Goal: Task Accomplishment & Management: Complete application form

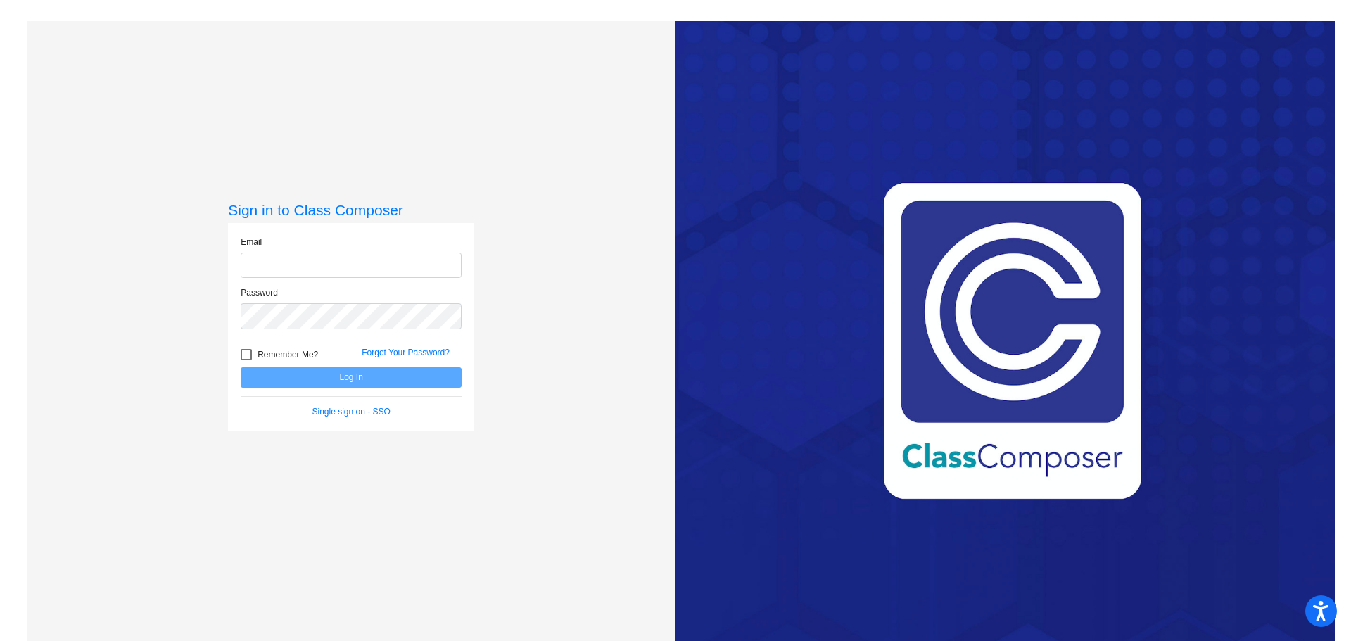
type input "mstrople@lcusd.net"
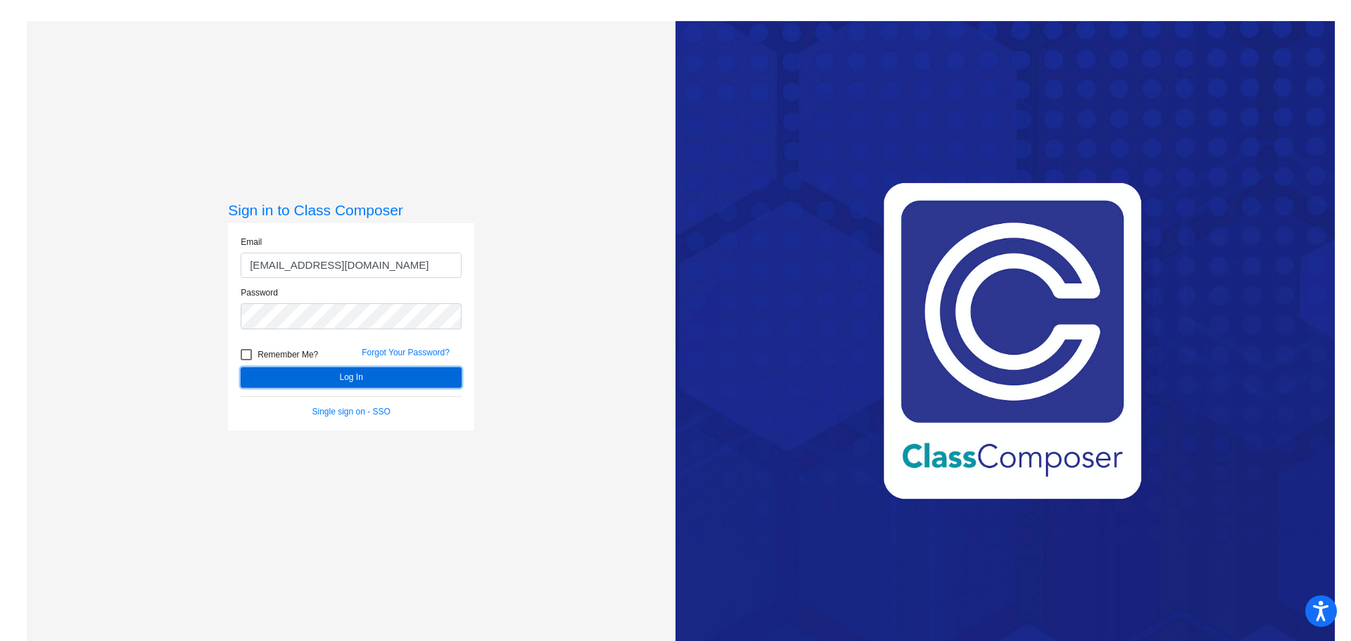
click at [358, 375] on button "Log In" at bounding box center [351, 377] width 221 height 20
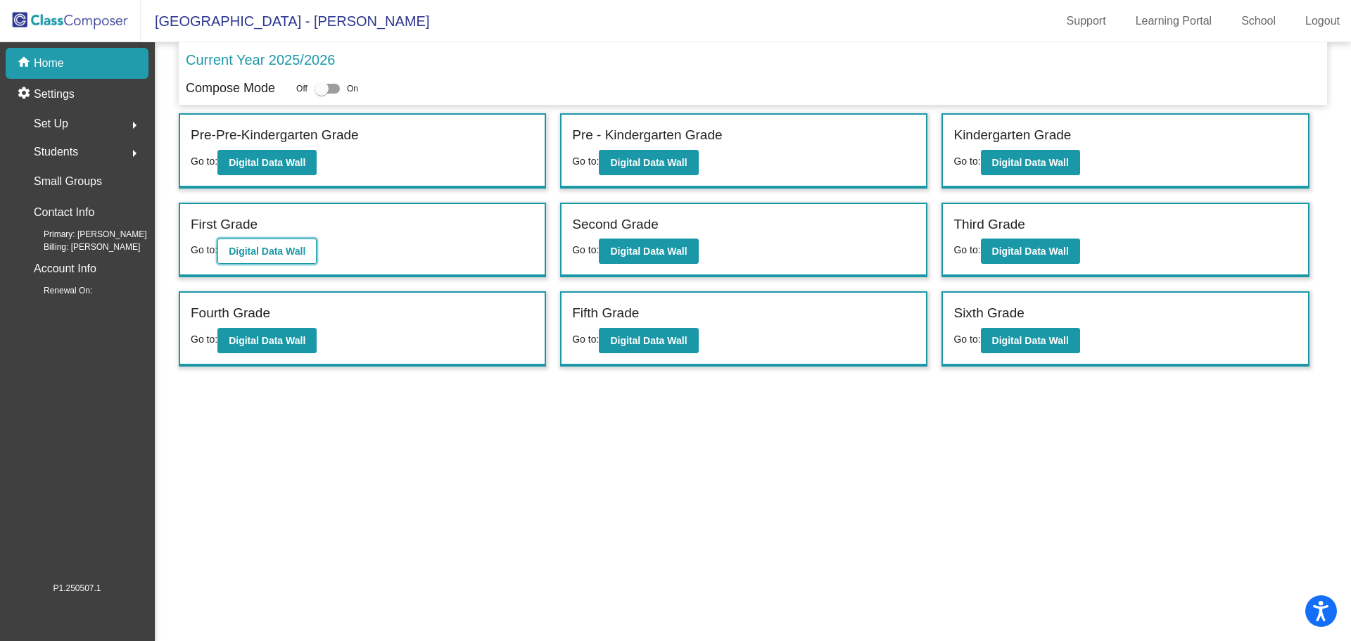
click at [271, 251] on b "Digital Data Wall" at bounding box center [267, 251] width 77 height 11
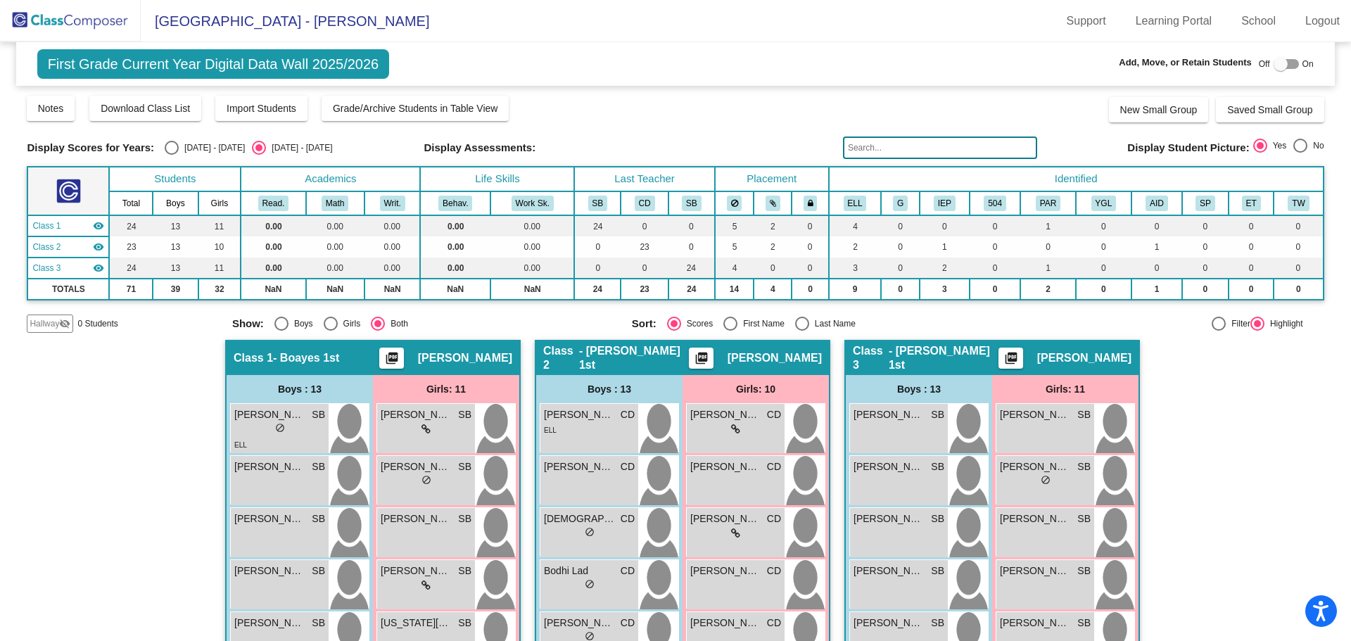
click at [80, 22] on img at bounding box center [70, 21] width 141 height 42
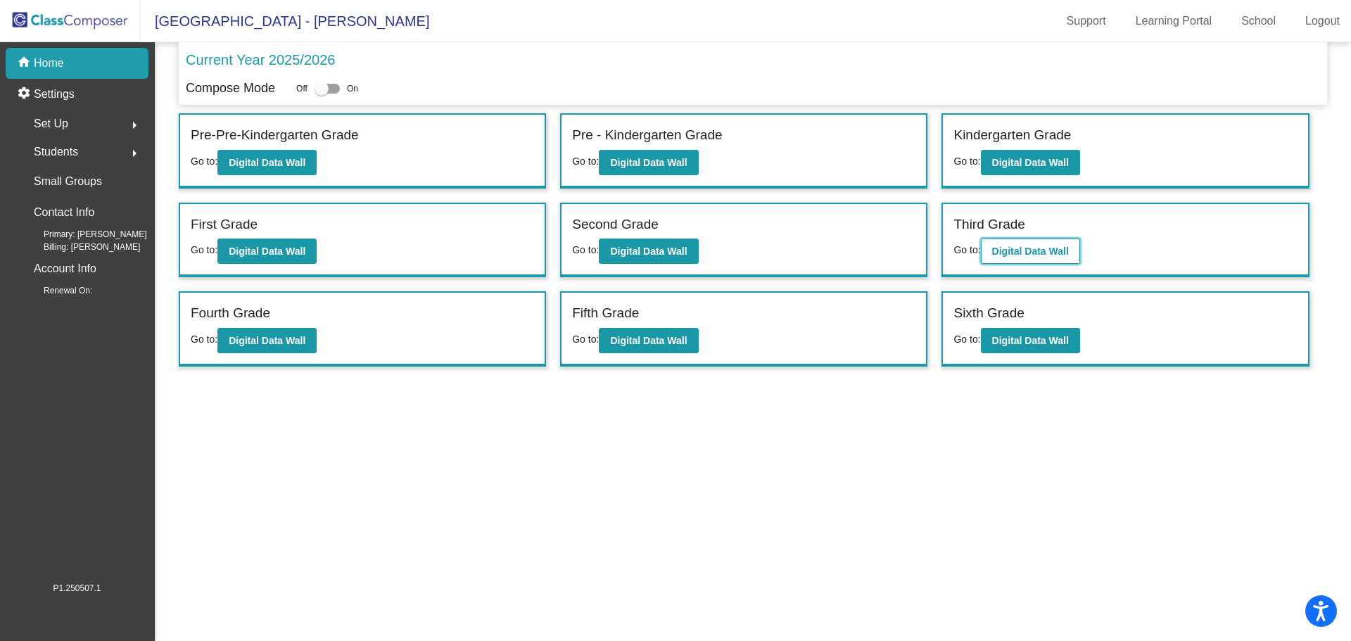
click at [1042, 252] on b "Digital Data Wall" at bounding box center [1031, 251] width 77 height 11
click at [631, 343] on b "Digital Data Wall" at bounding box center [648, 340] width 77 height 11
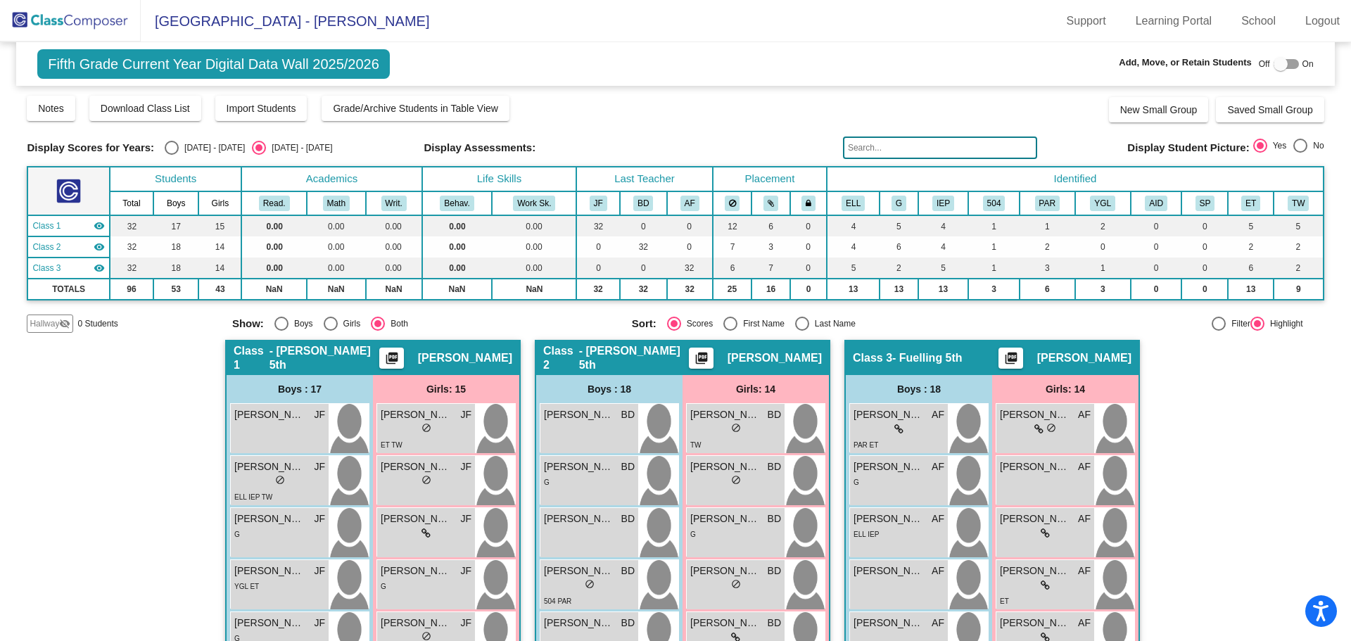
click at [1274, 60] on div at bounding box center [1281, 64] width 14 height 14
checkbox input "true"
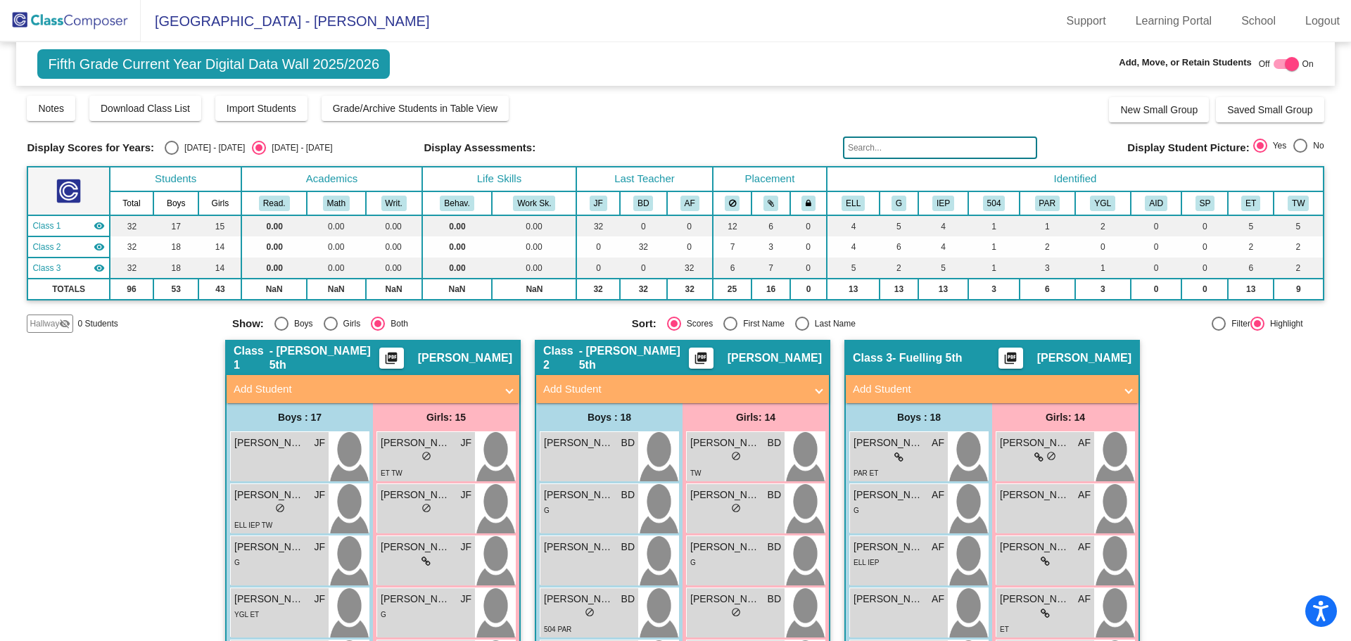
click at [53, 319] on span "Hallway" at bounding box center [45, 323] width 30 height 13
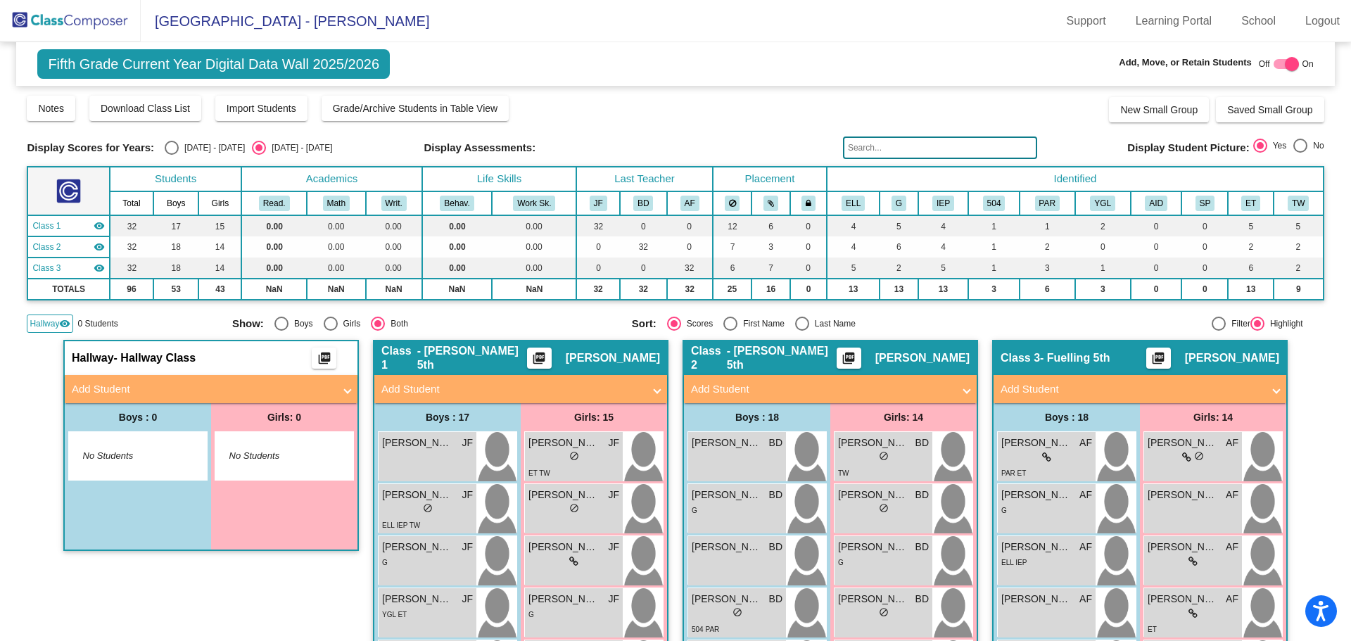
click at [101, 385] on mat-panel-title "Add Student" at bounding box center [203, 390] width 262 height 16
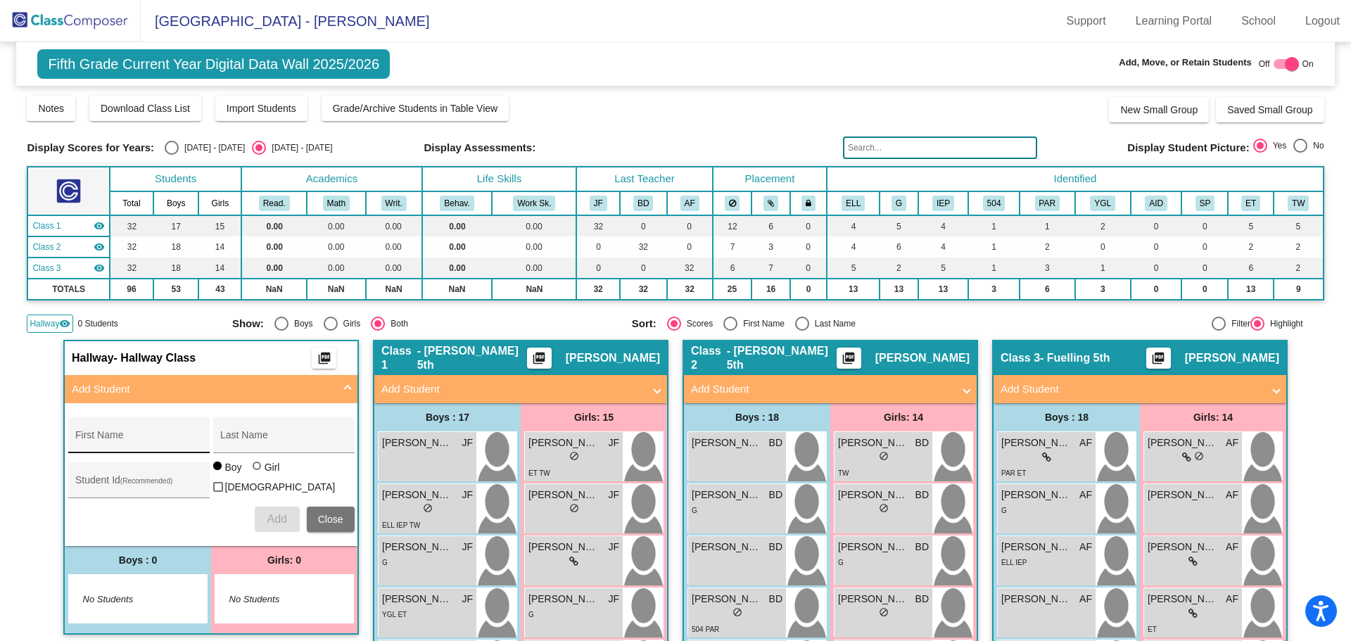
click at [125, 431] on div "First Name" at bounding box center [138, 439] width 127 height 29
type input "[PERSON_NAME]"
click at [276, 515] on span "Add" at bounding box center [277, 519] width 20 height 12
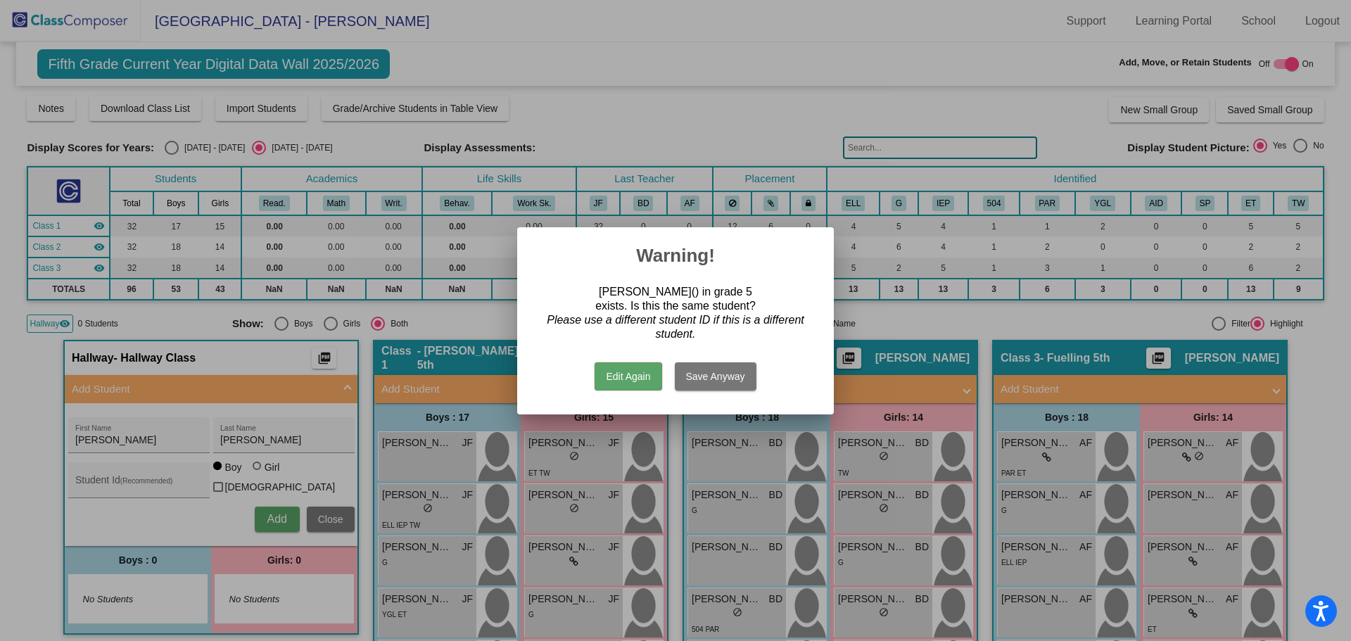
click at [116, 435] on div at bounding box center [675, 320] width 1351 height 641
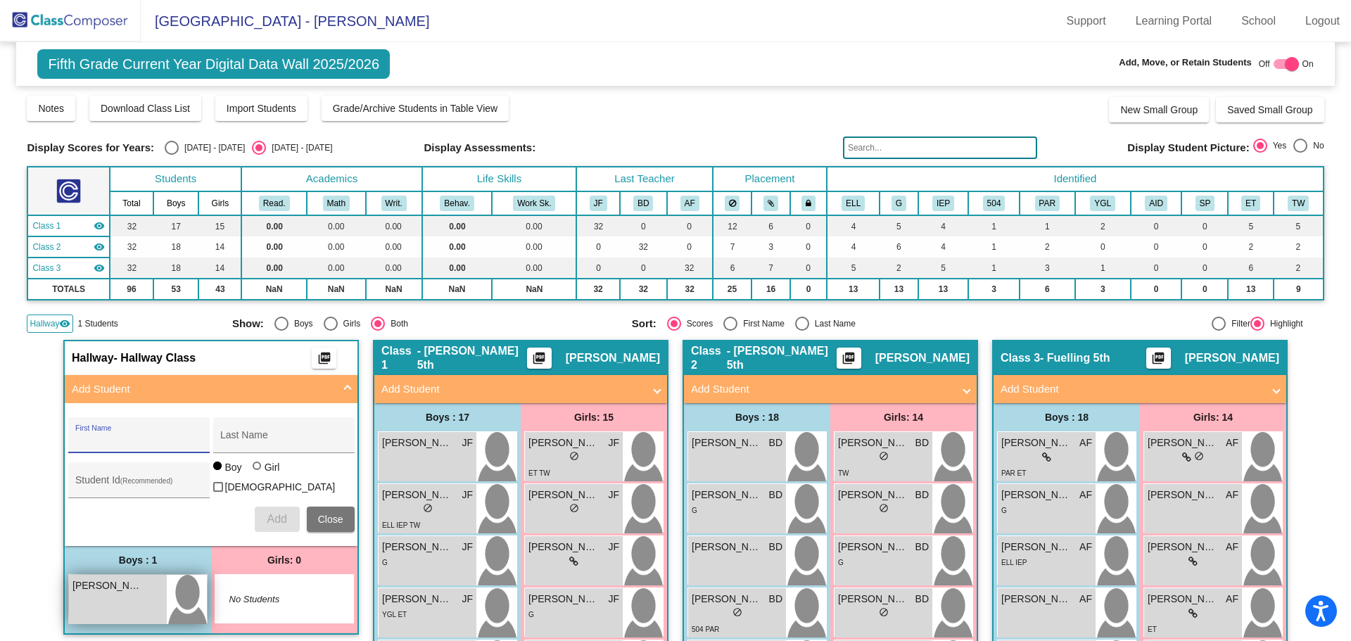
click at [121, 603] on div "[PERSON_NAME] lock do_not_disturb_alt" at bounding box center [118, 599] width 98 height 49
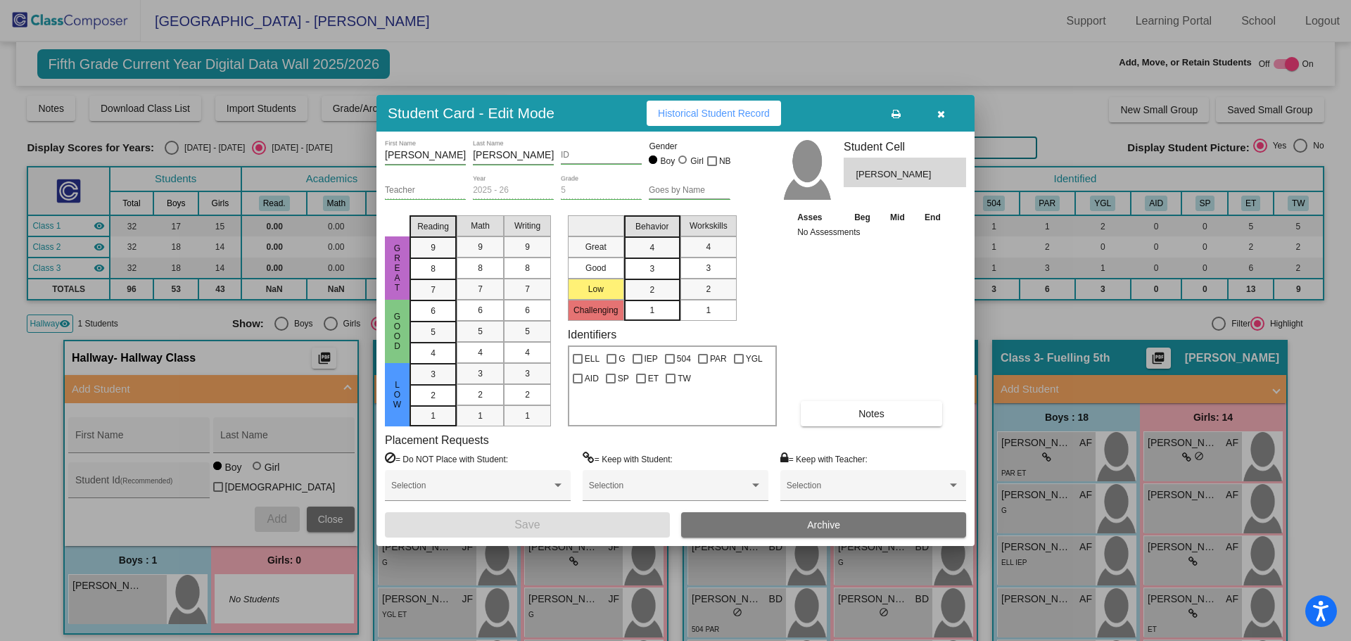
click at [843, 527] on button "Archive" at bounding box center [823, 524] width 285 height 25
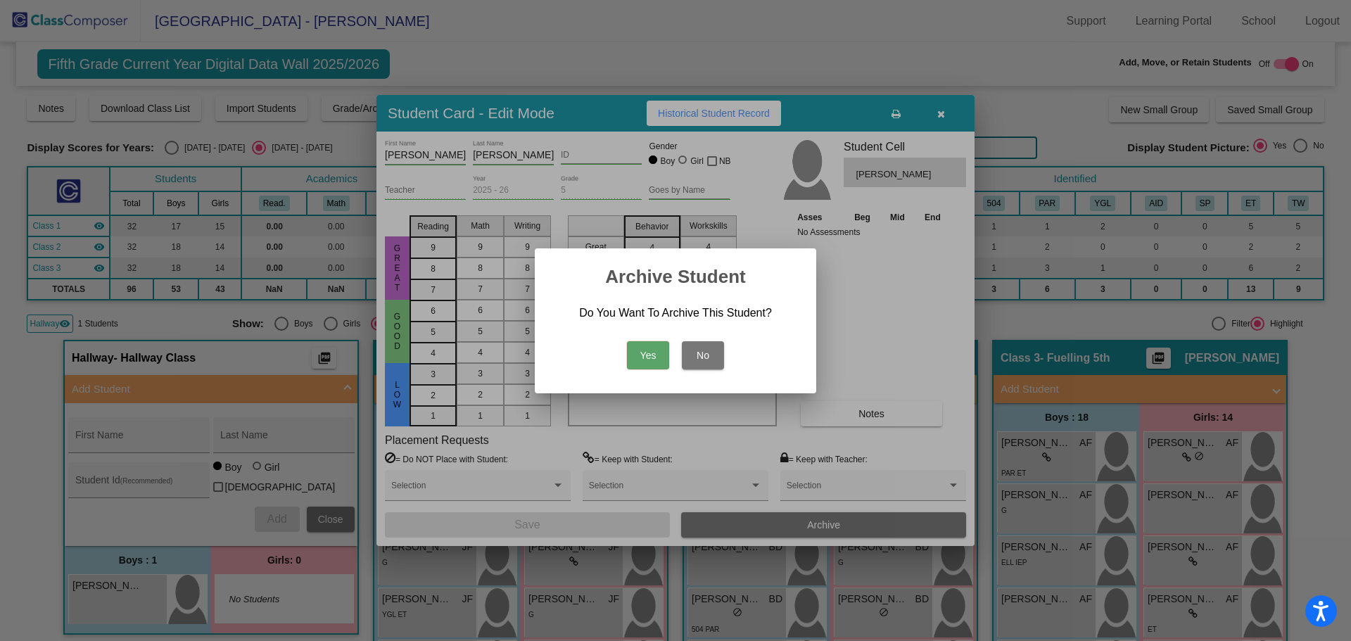
click at [653, 356] on button "Yes" at bounding box center [648, 355] width 42 height 28
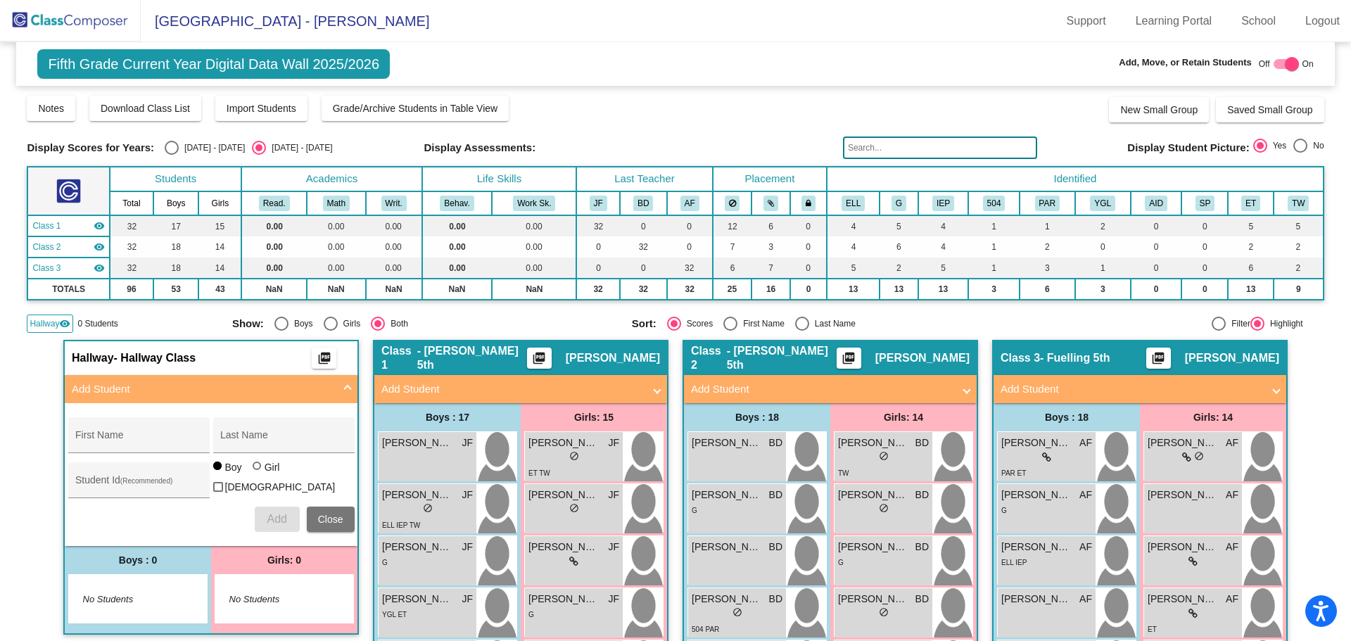
click at [101, 8] on img at bounding box center [70, 21] width 141 height 42
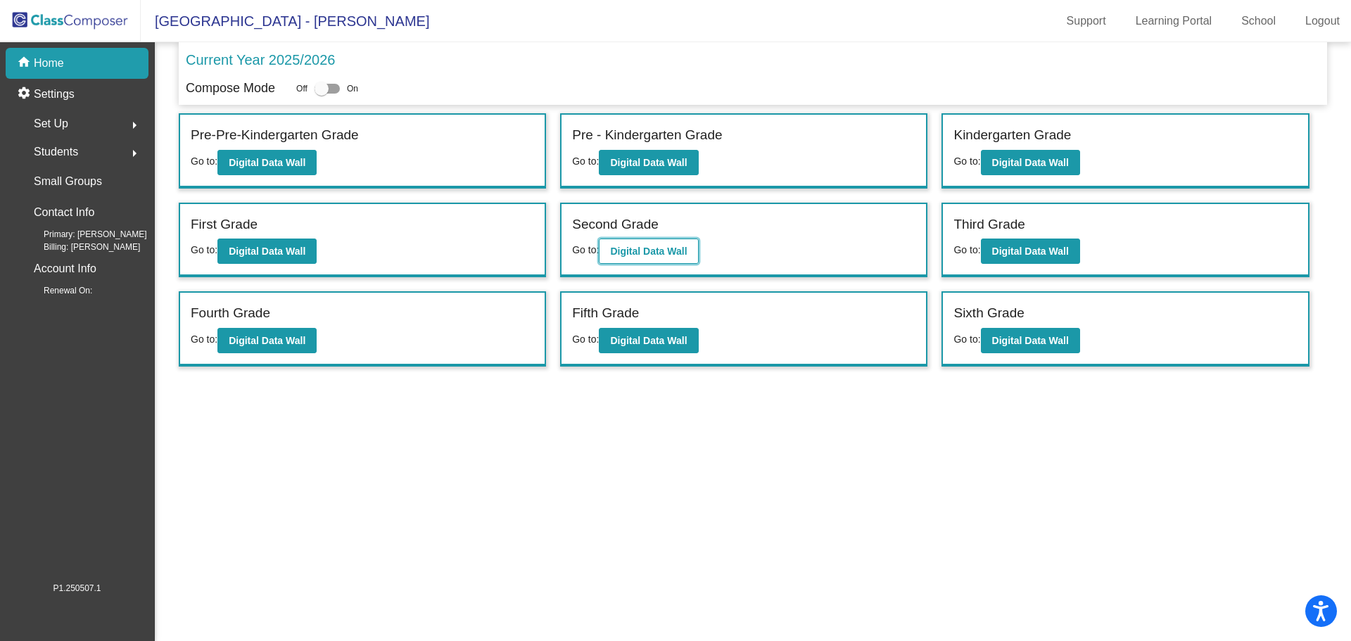
click at [641, 256] on b "Digital Data Wall" at bounding box center [648, 251] width 77 height 11
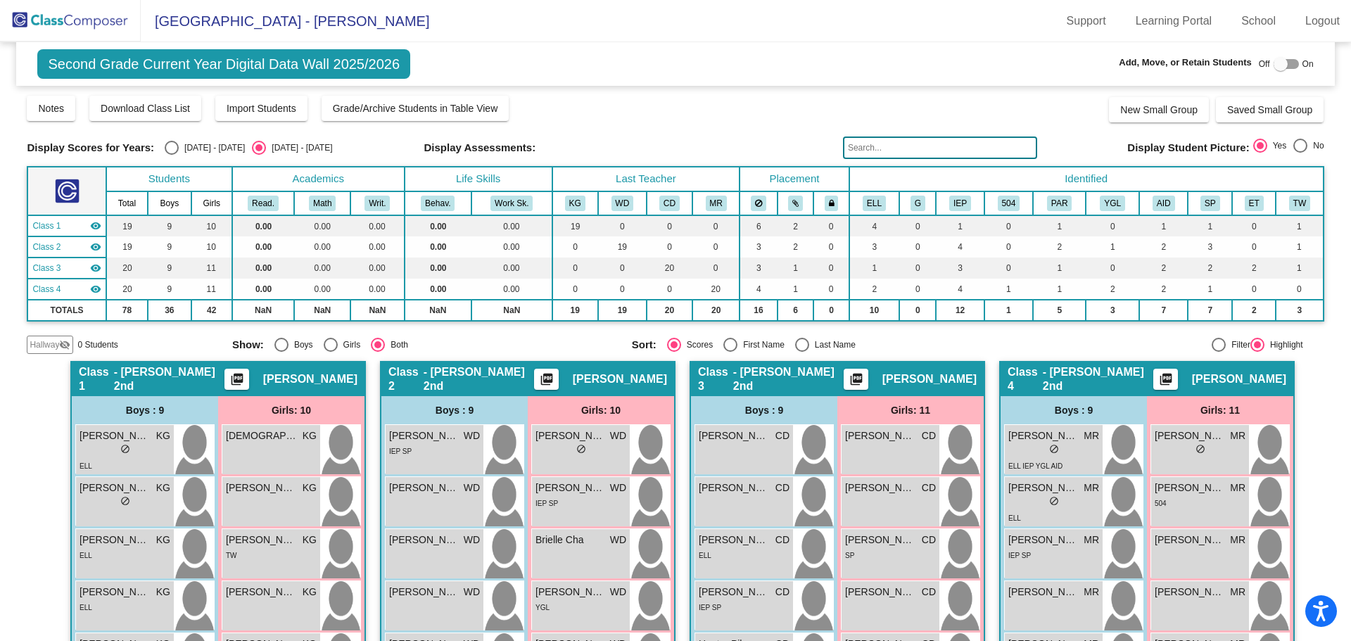
click at [53, 346] on span "Hallway" at bounding box center [45, 345] width 30 height 13
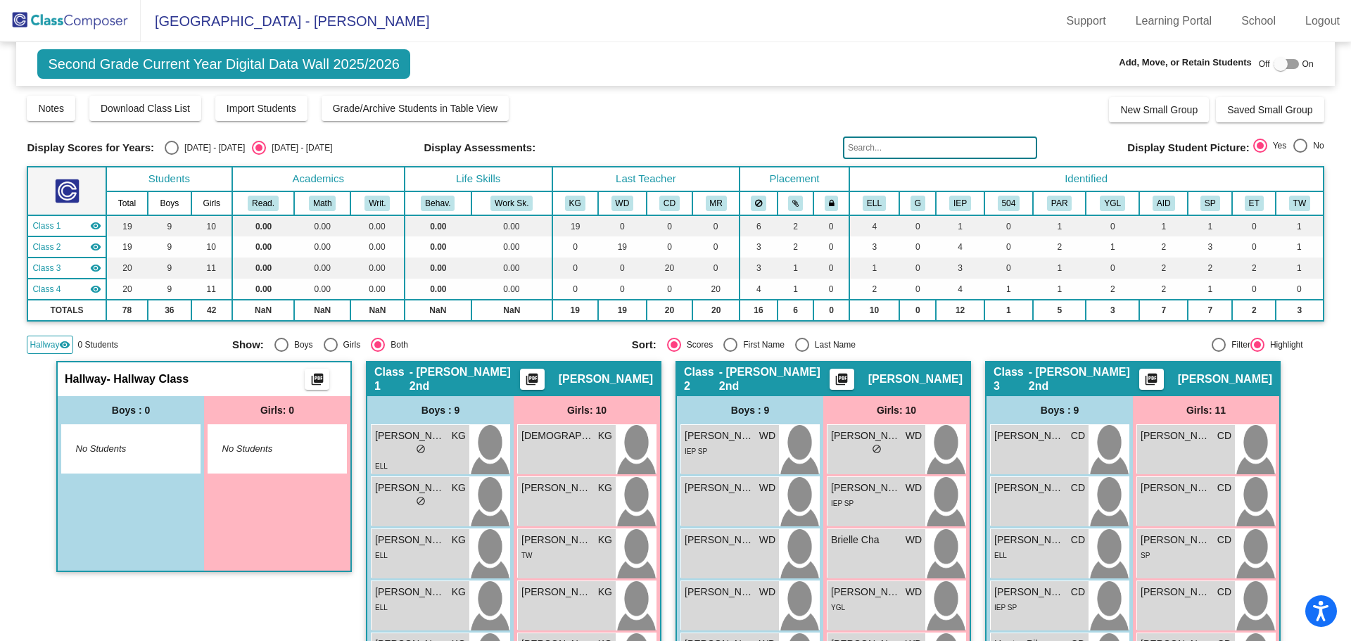
click at [1274, 65] on div at bounding box center [1281, 64] width 14 height 14
checkbox input "true"
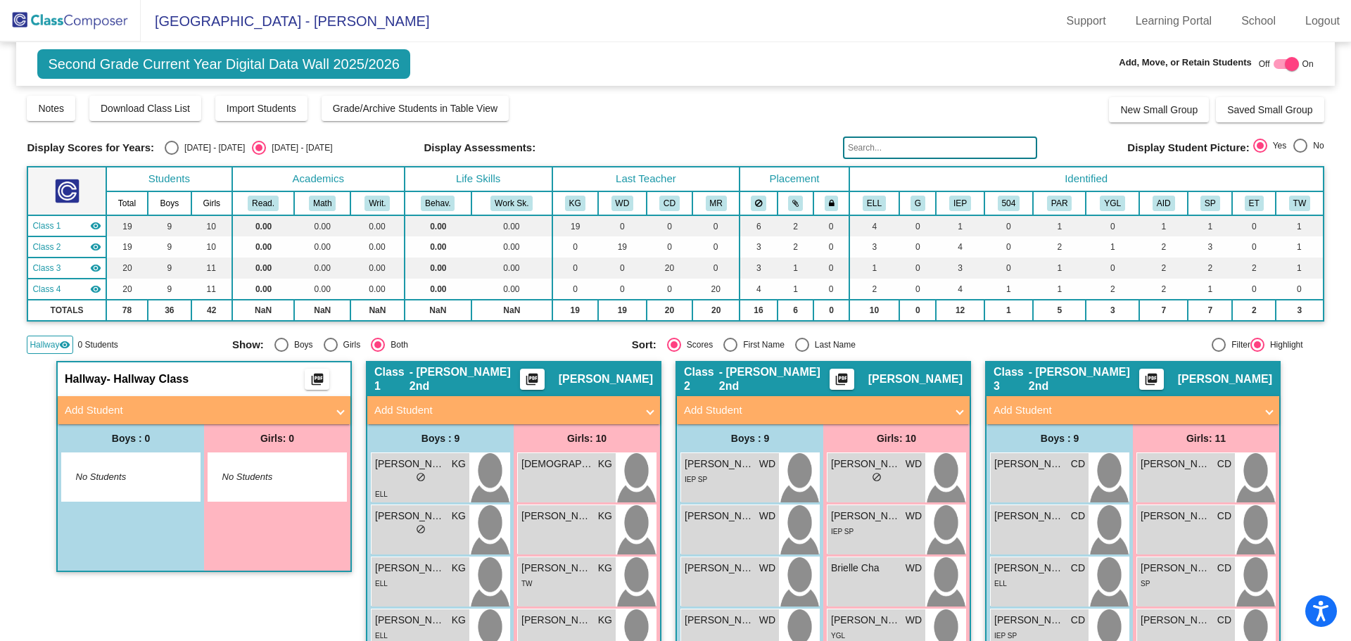
click at [141, 406] on mat-panel-title "Add Student" at bounding box center [196, 411] width 262 height 16
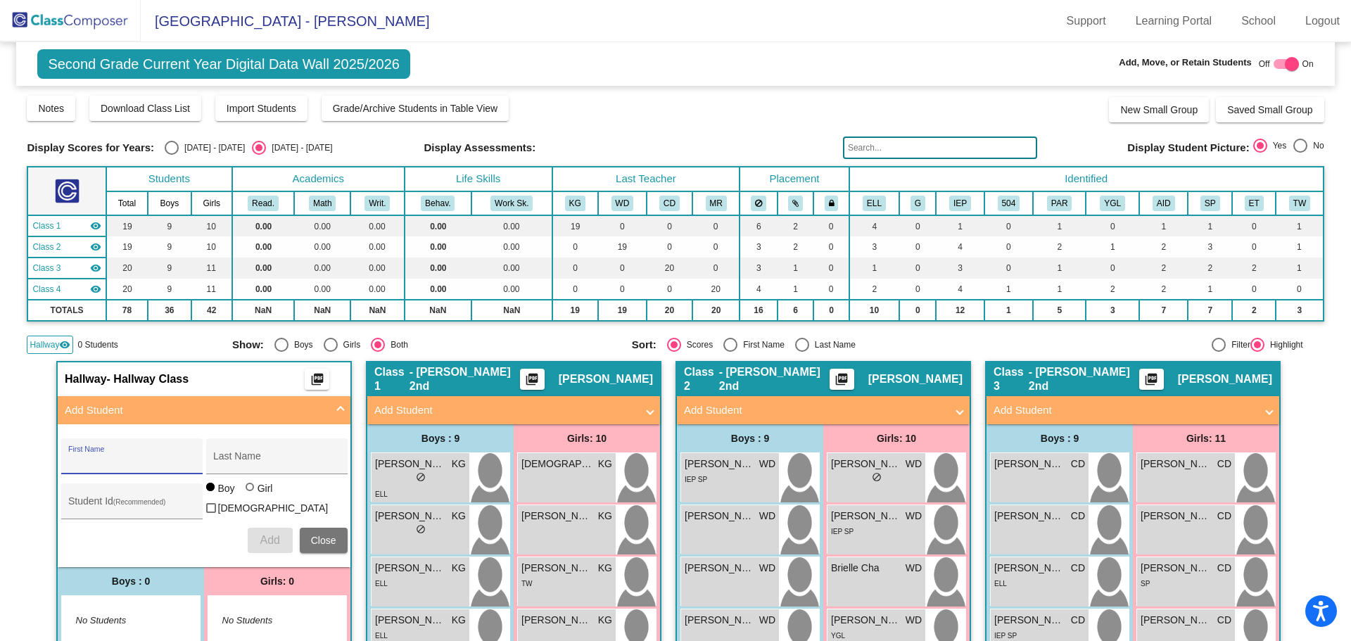
click at [130, 456] on input "First Name" at bounding box center [131, 461] width 127 height 11
type input "k"
type input "[PERSON_NAME]"
click at [272, 536] on span "Add" at bounding box center [270, 540] width 20 height 12
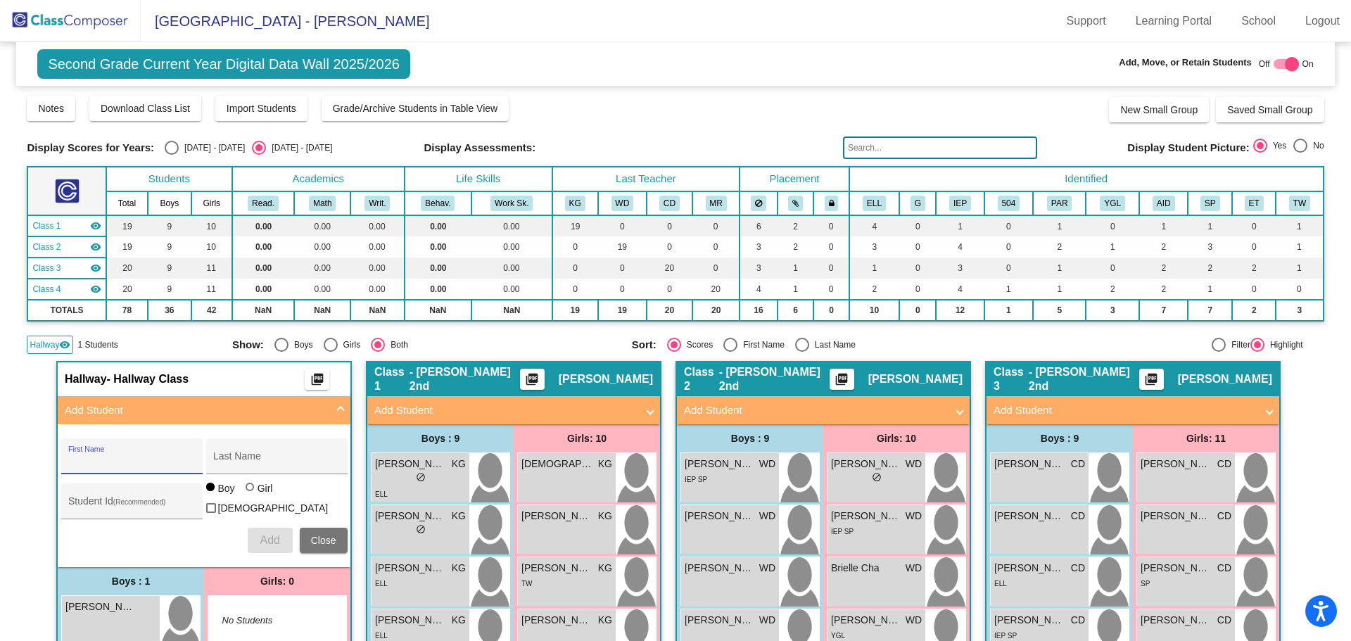
click at [90, 19] on img at bounding box center [70, 21] width 141 height 42
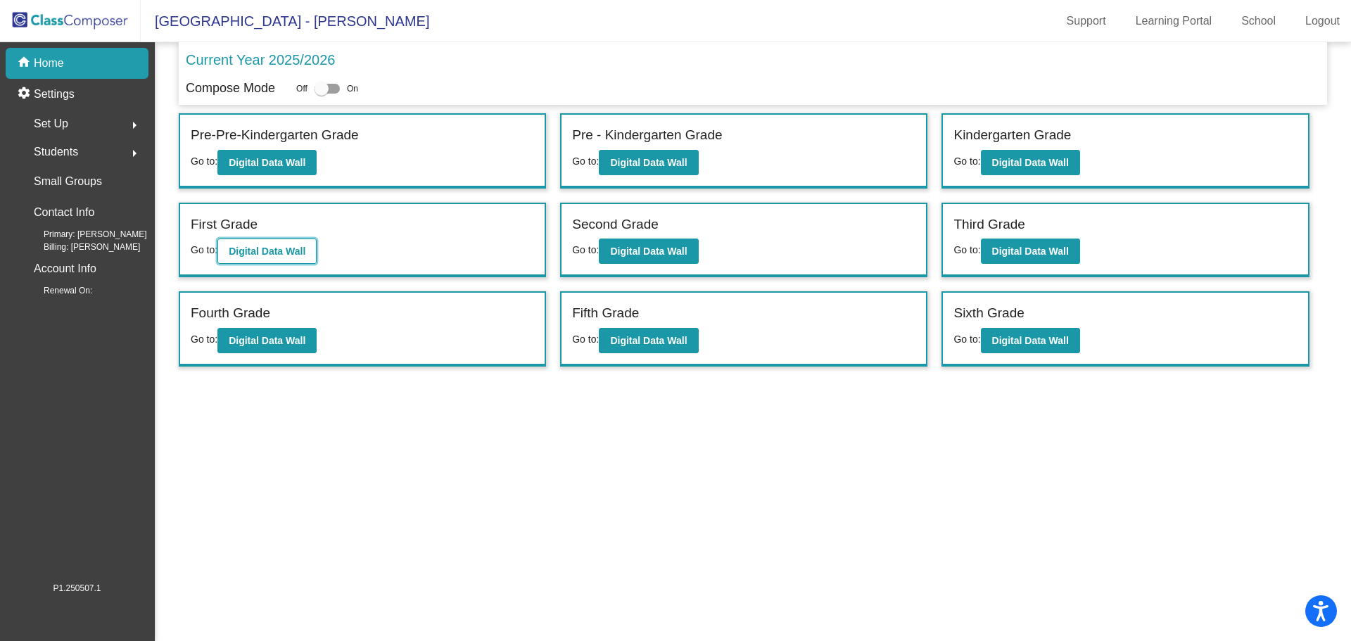
click at [277, 253] on b "Digital Data Wall" at bounding box center [267, 251] width 77 height 11
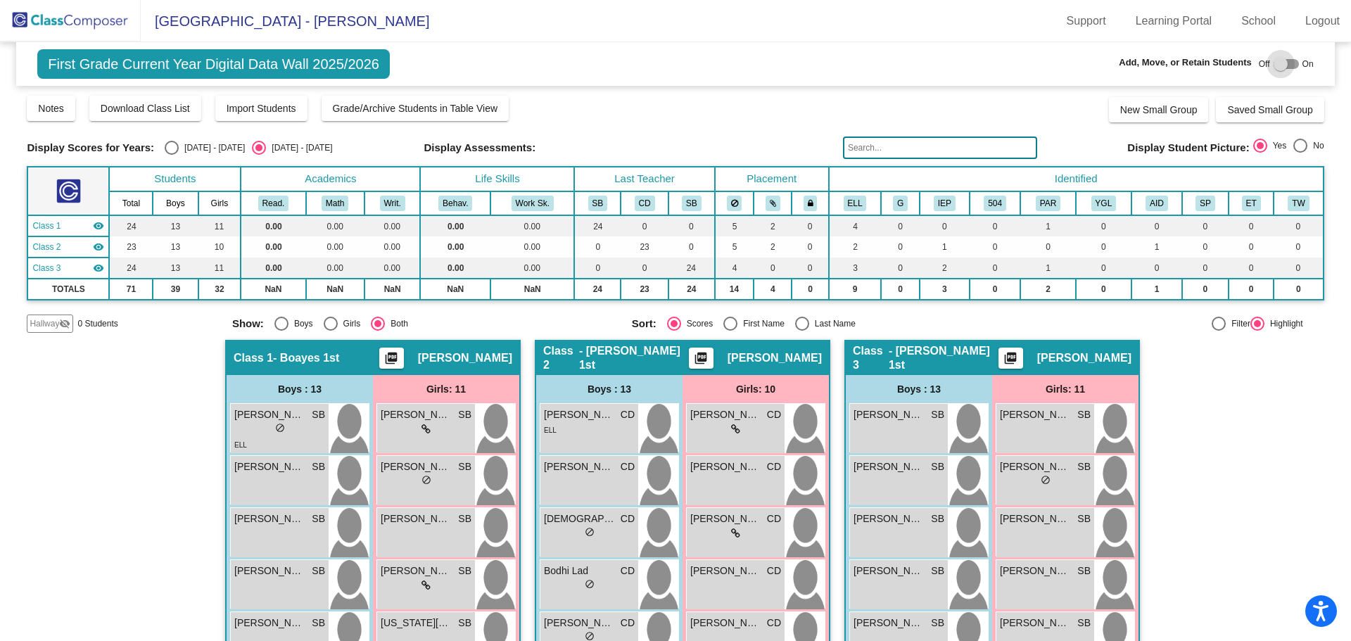
click at [1275, 65] on div at bounding box center [1281, 64] width 14 height 14
checkbox input "true"
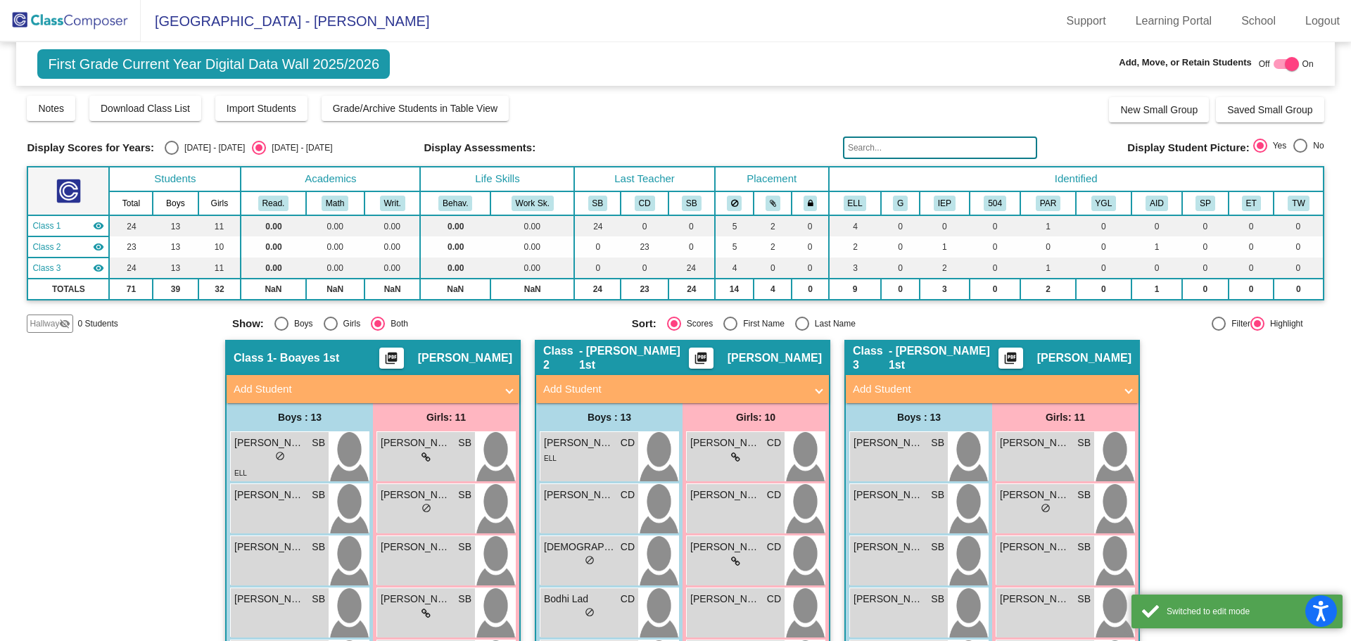
click at [46, 325] on span "Hallway" at bounding box center [45, 323] width 30 height 13
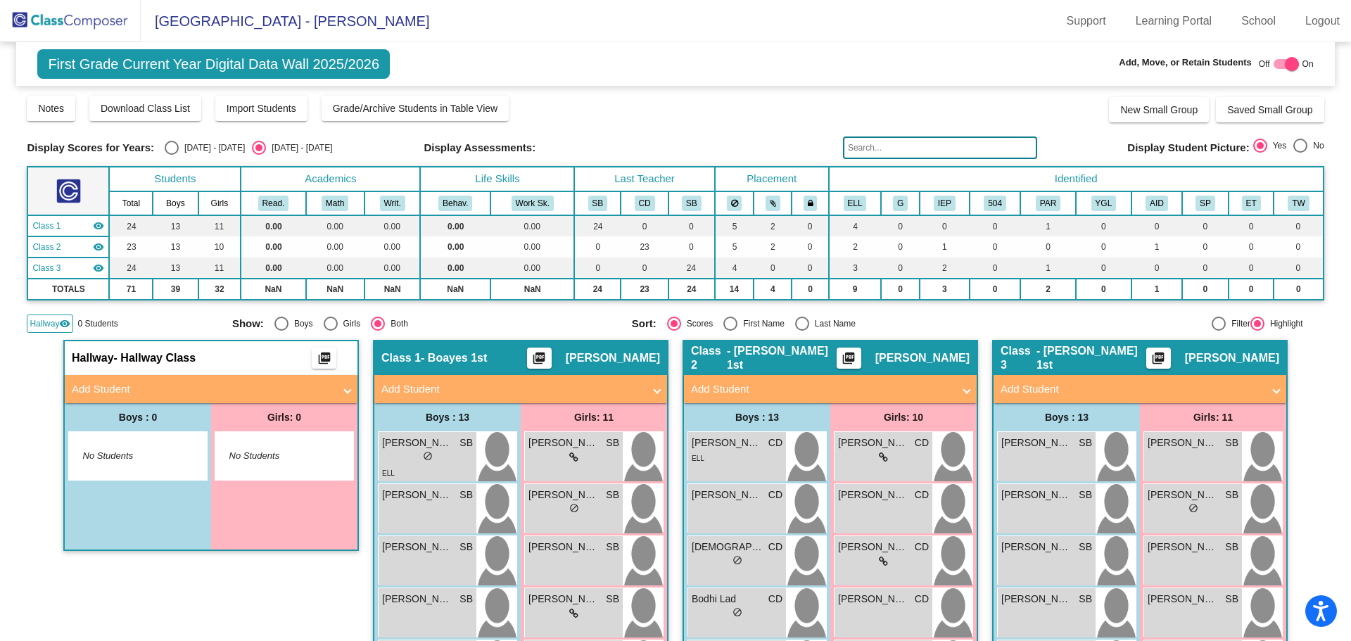
click at [108, 390] on mat-panel-title "Add Student" at bounding box center [203, 390] width 262 height 16
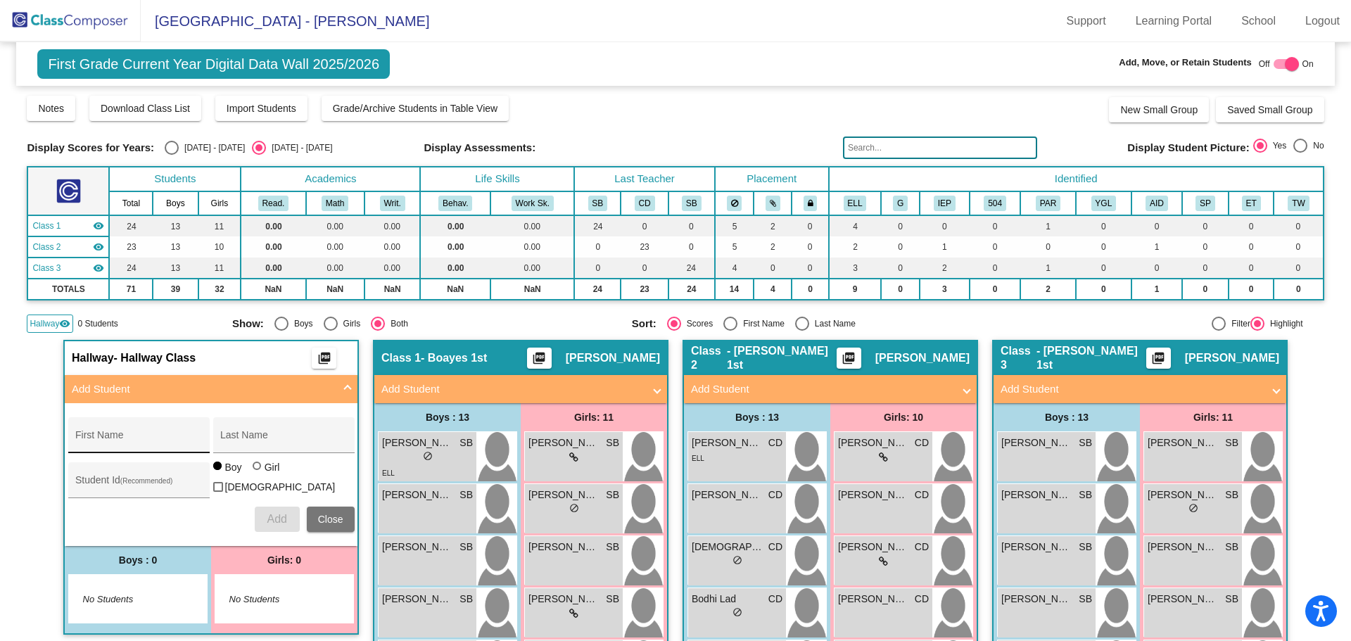
click at [127, 434] on div "First Name" at bounding box center [138, 439] width 127 height 29
type input "Siyoon"
type input "[PERSON_NAME]"
click at [279, 518] on span "Add" at bounding box center [277, 519] width 20 height 12
click at [92, 21] on img at bounding box center [70, 21] width 141 height 42
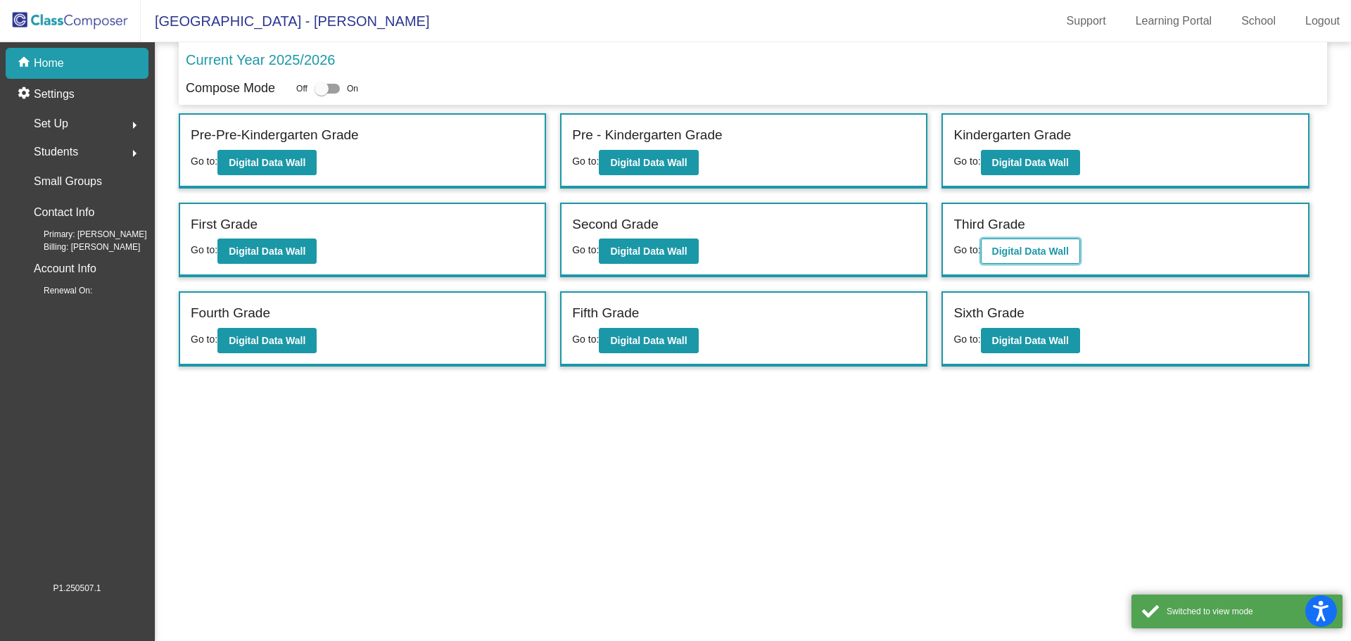
click at [1028, 250] on b "Digital Data Wall" at bounding box center [1031, 251] width 77 height 11
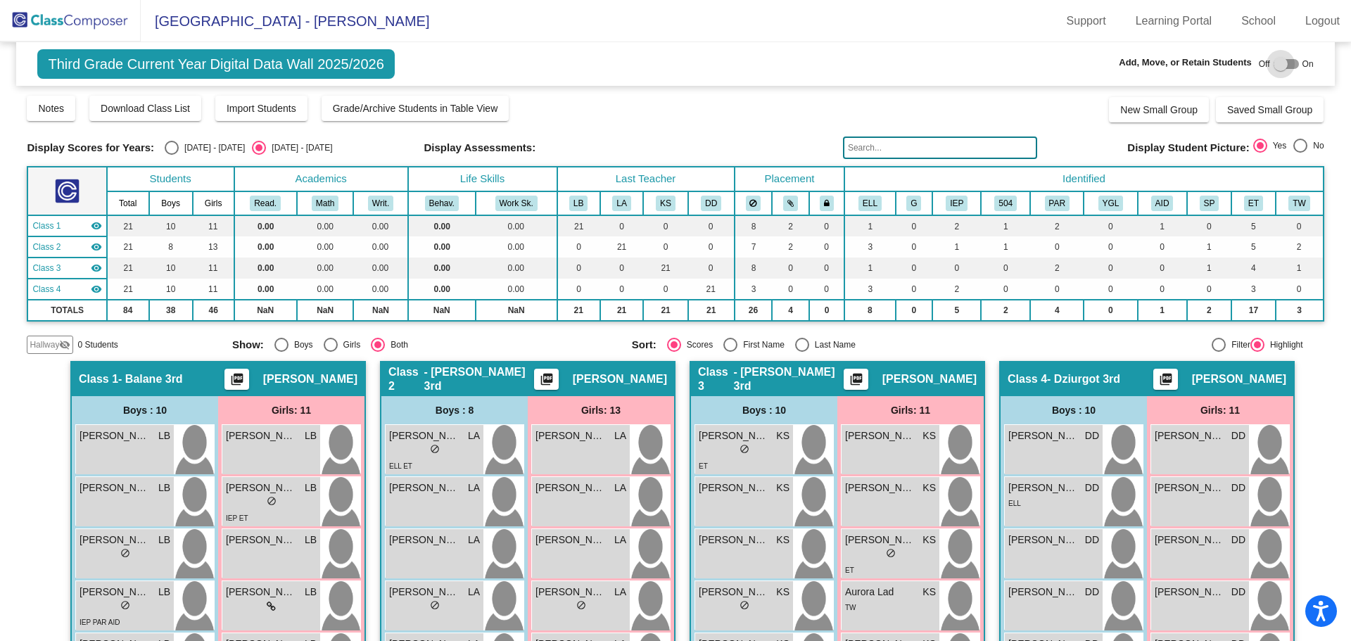
click at [1274, 65] on div at bounding box center [1281, 64] width 14 height 14
checkbox input "true"
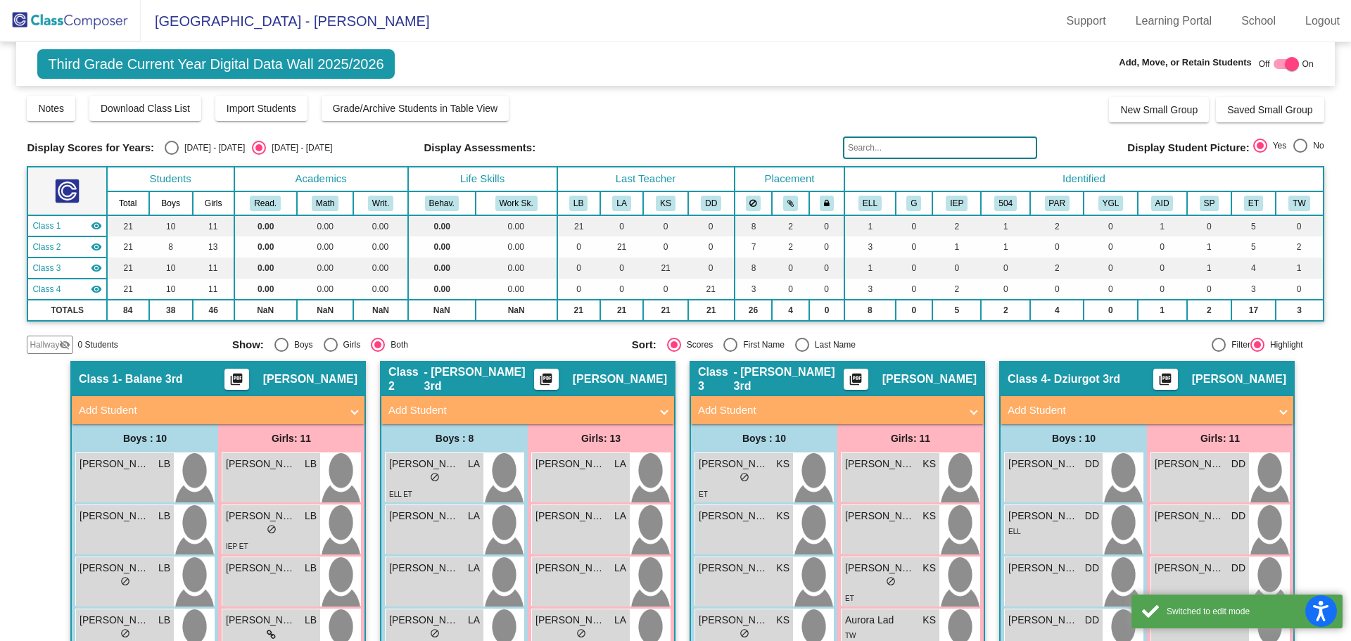
click at [42, 348] on span "Hallway" at bounding box center [45, 345] width 30 height 13
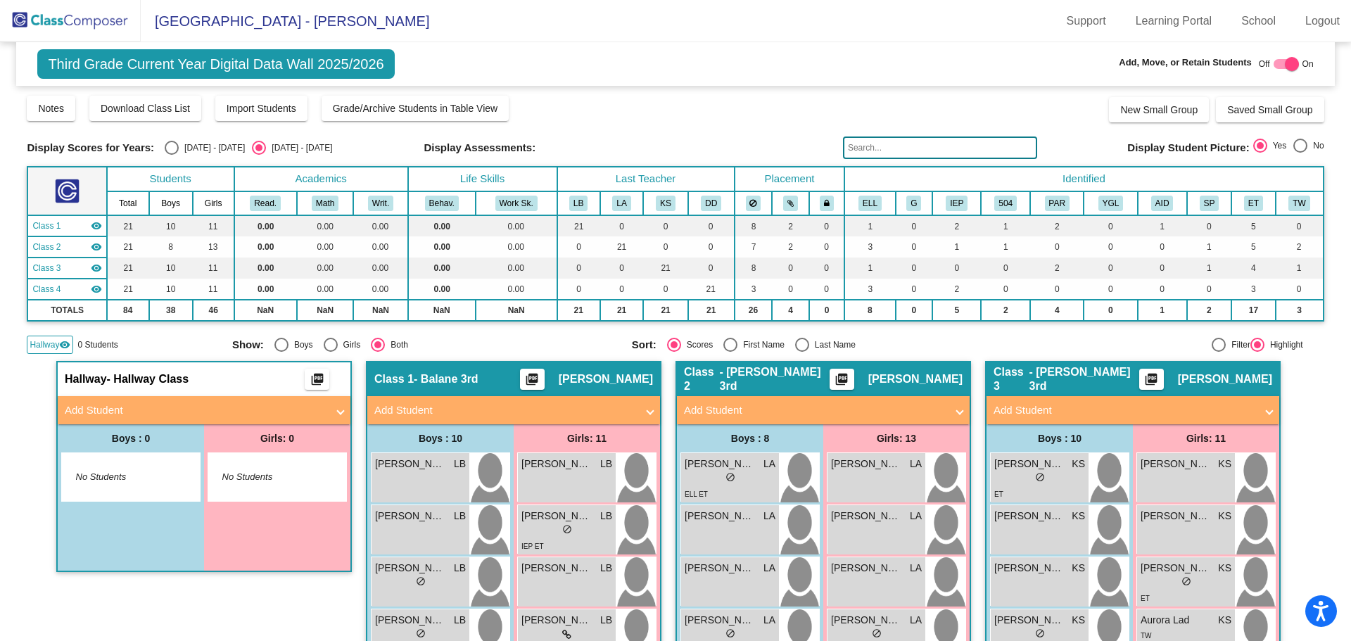
click at [113, 412] on mat-panel-title "Add Student" at bounding box center [196, 411] width 262 height 16
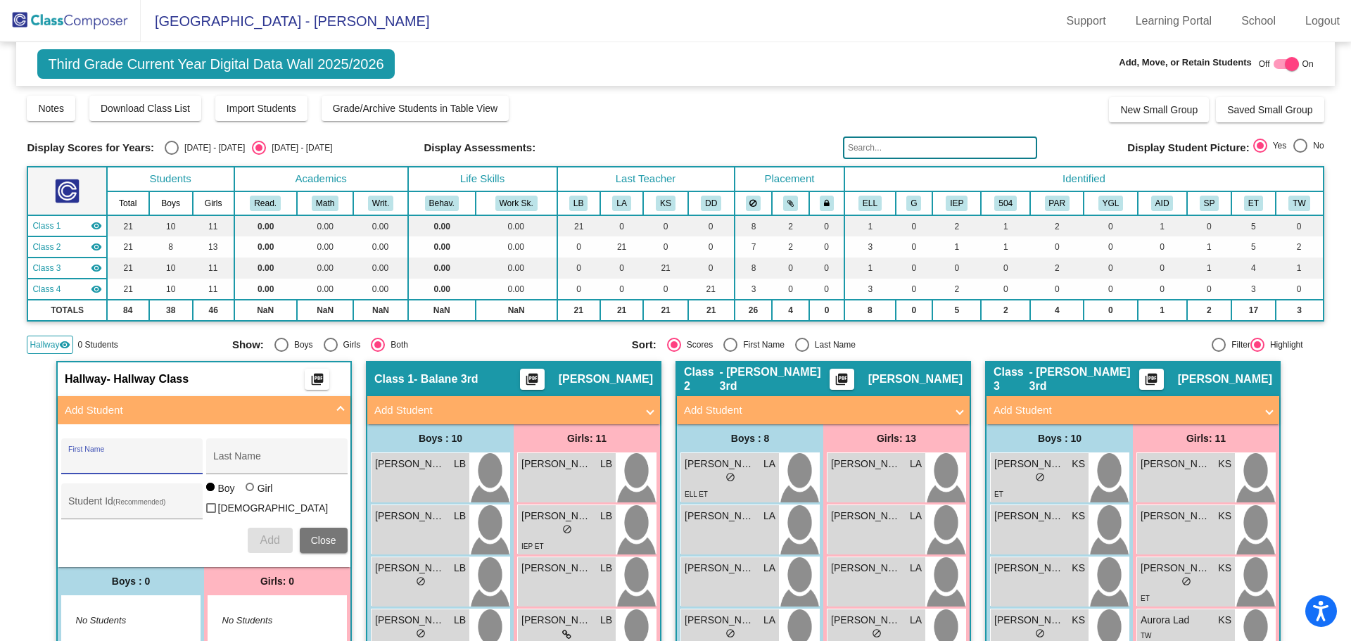
click at [128, 457] on input "First Name" at bounding box center [131, 461] width 127 height 11
type input "Solwon"
type input "[PERSON_NAME]"
click at [273, 537] on span "Add" at bounding box center [270, 540] width 20 height 12
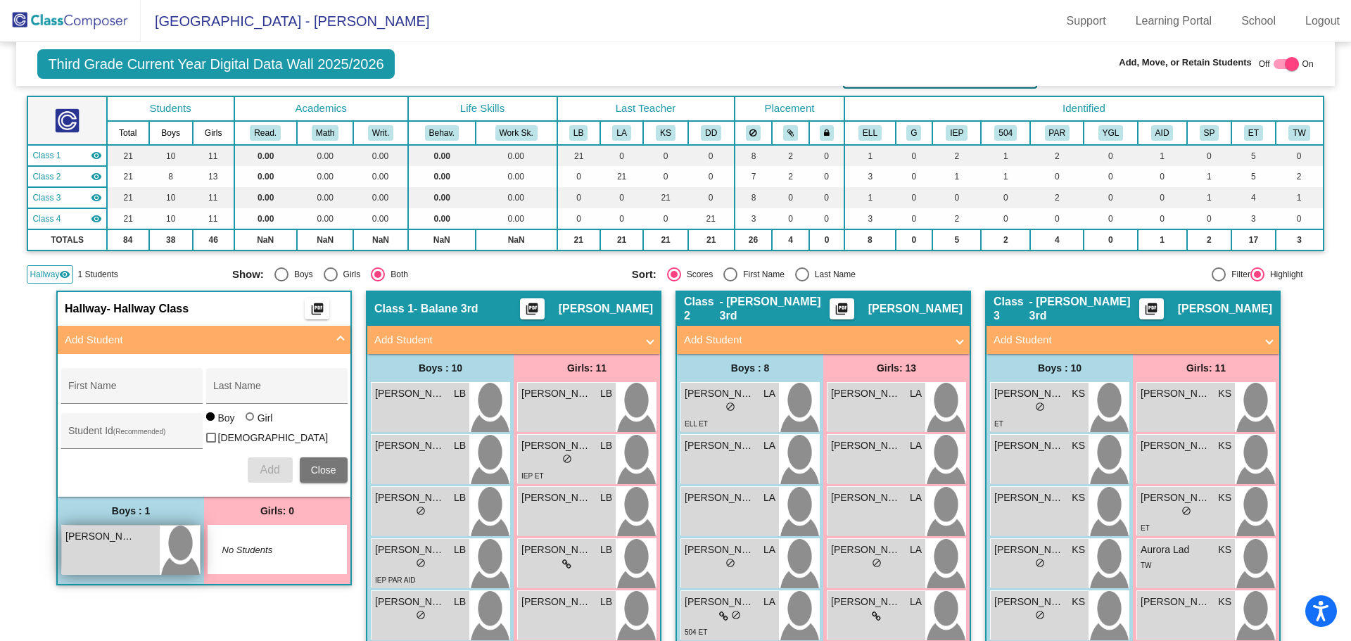
click at [108, 546] on div "[PERSON_NAME] lock do_not_disturb_alt" at bounding box center [111, 550] width 98 height 49
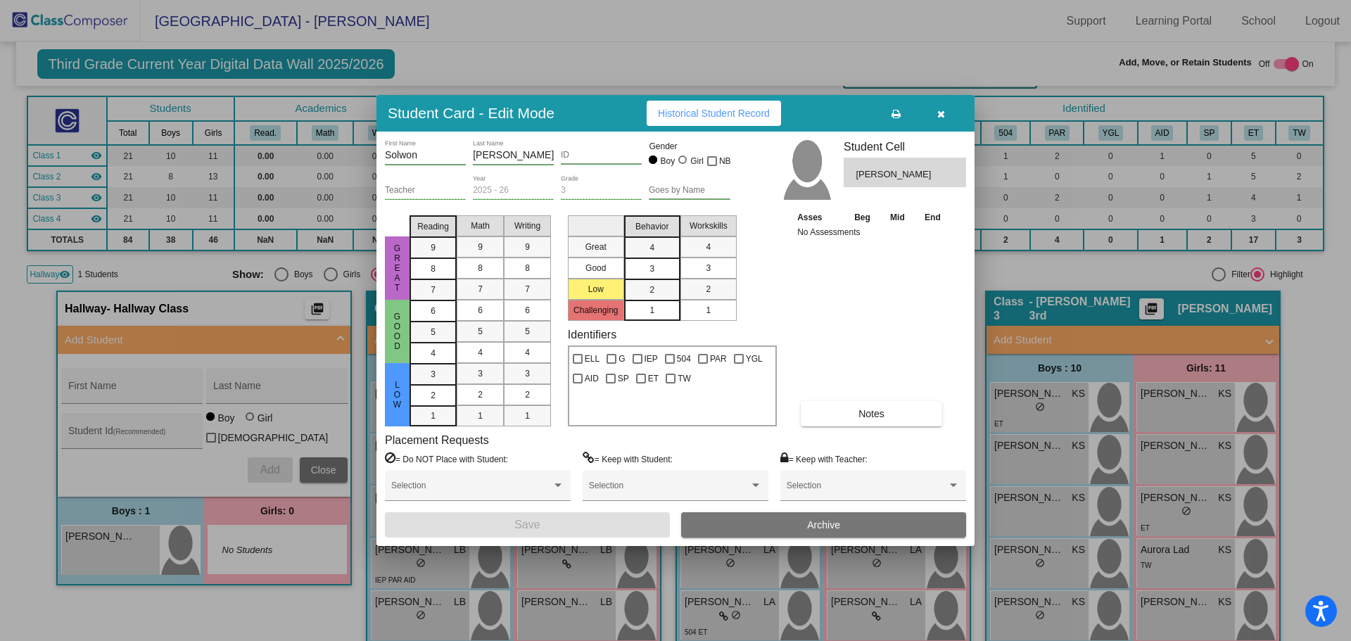
click at [682, 157] on div at bounding box center [683, 160] width 8 height 8
click at [683, 167] on input "Girl" at bounding box center [683, 167] width 1 height 1
radio input "true"
click at [574, 524] on button "Save" at bounding box center [527, 524] width 285 height 25
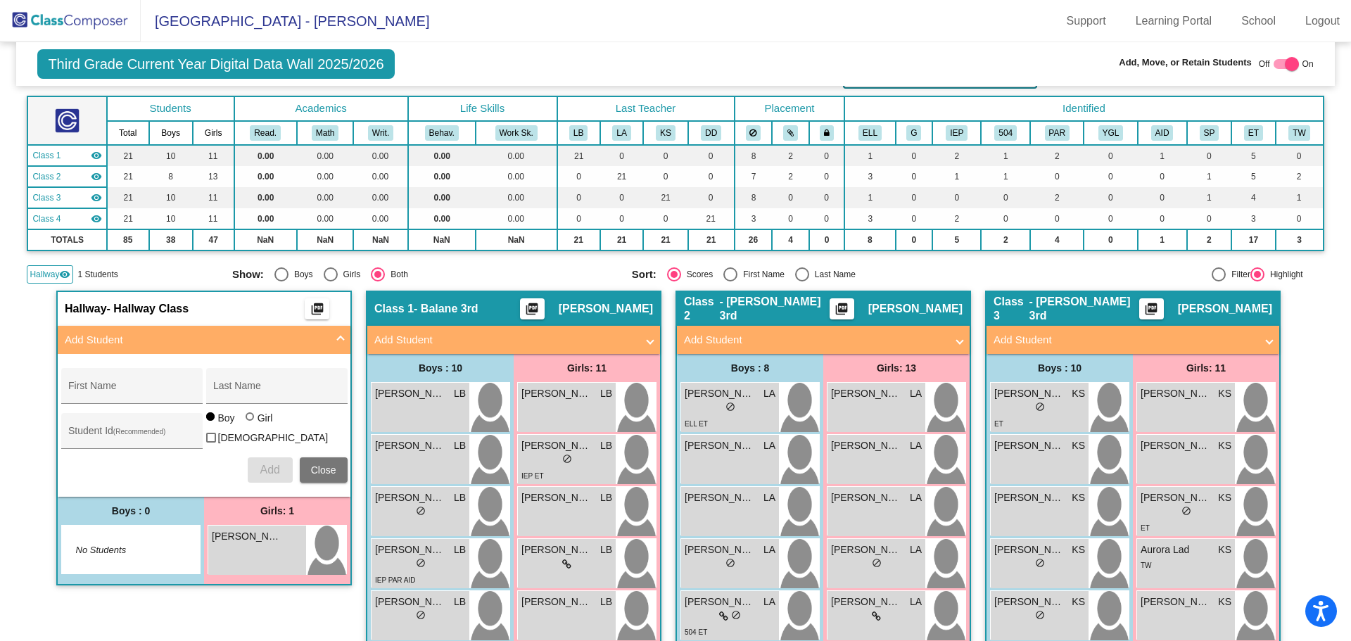
click at [80, 19] on img at bounding box center [70, 21] width 141 height 42
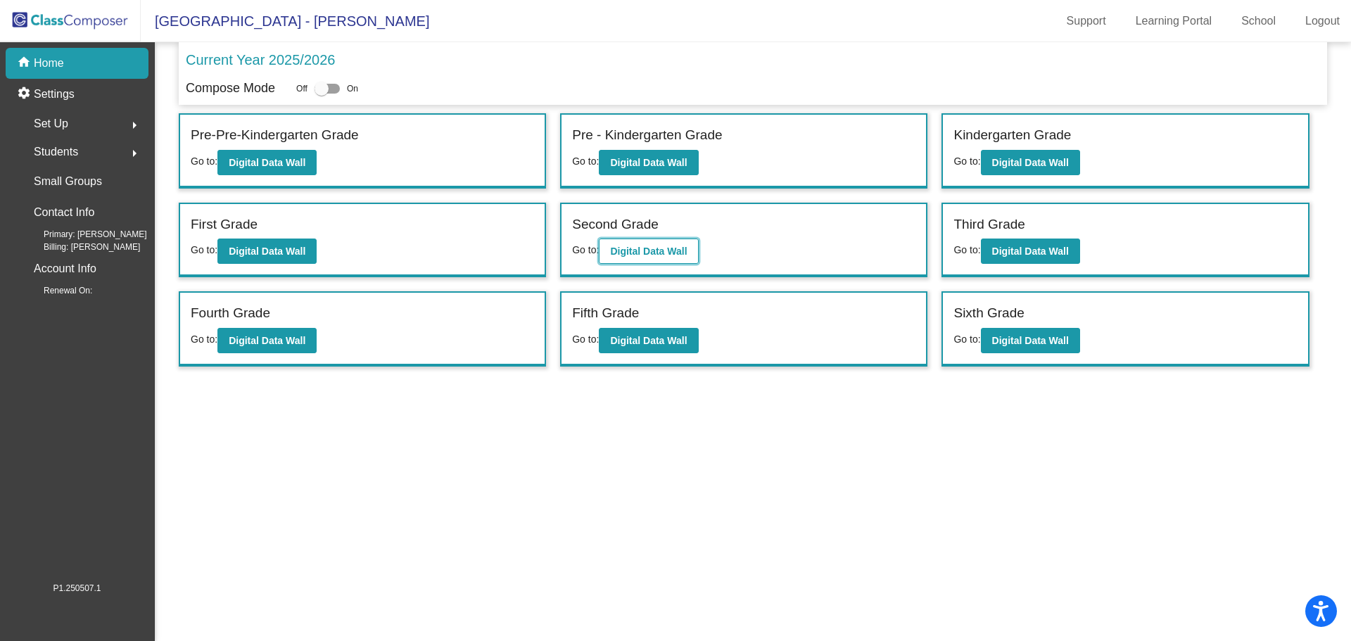
click at [657, 252] on b "Digital Data Wall" at bounding box center [648, 251] width 77 height 11
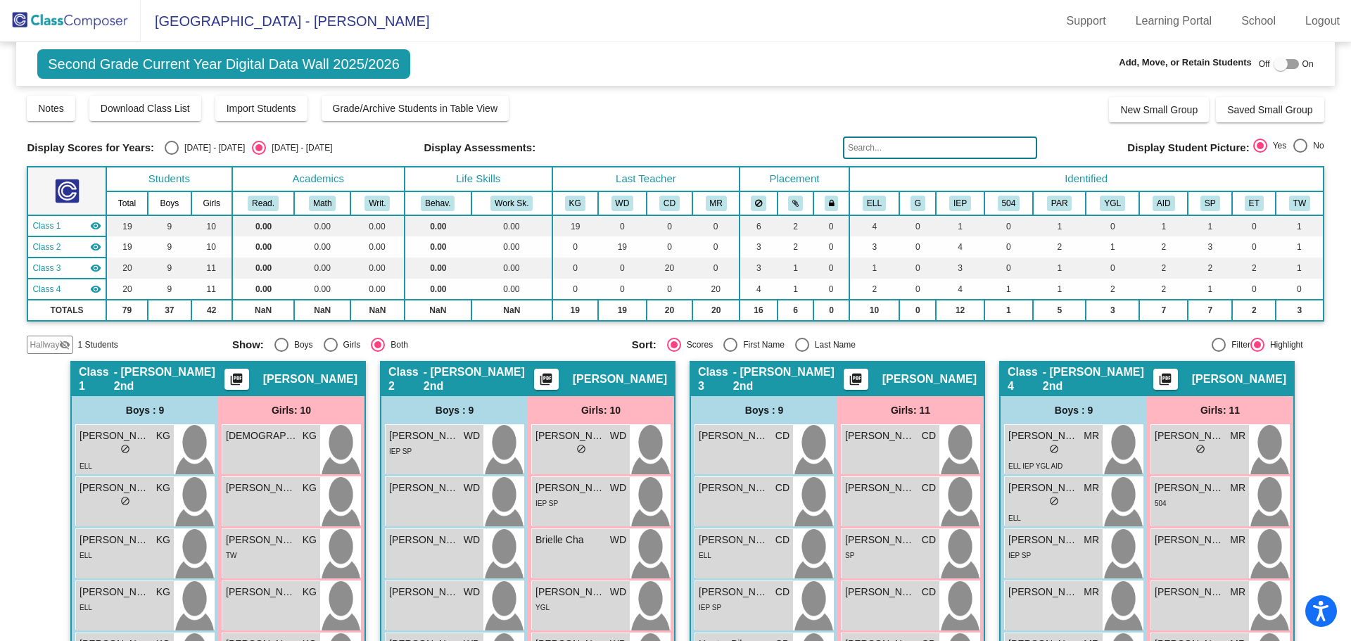
click at [1274, 66] on div at bounding box center [1281, 64] width 14 height 14
checkbox input "true"
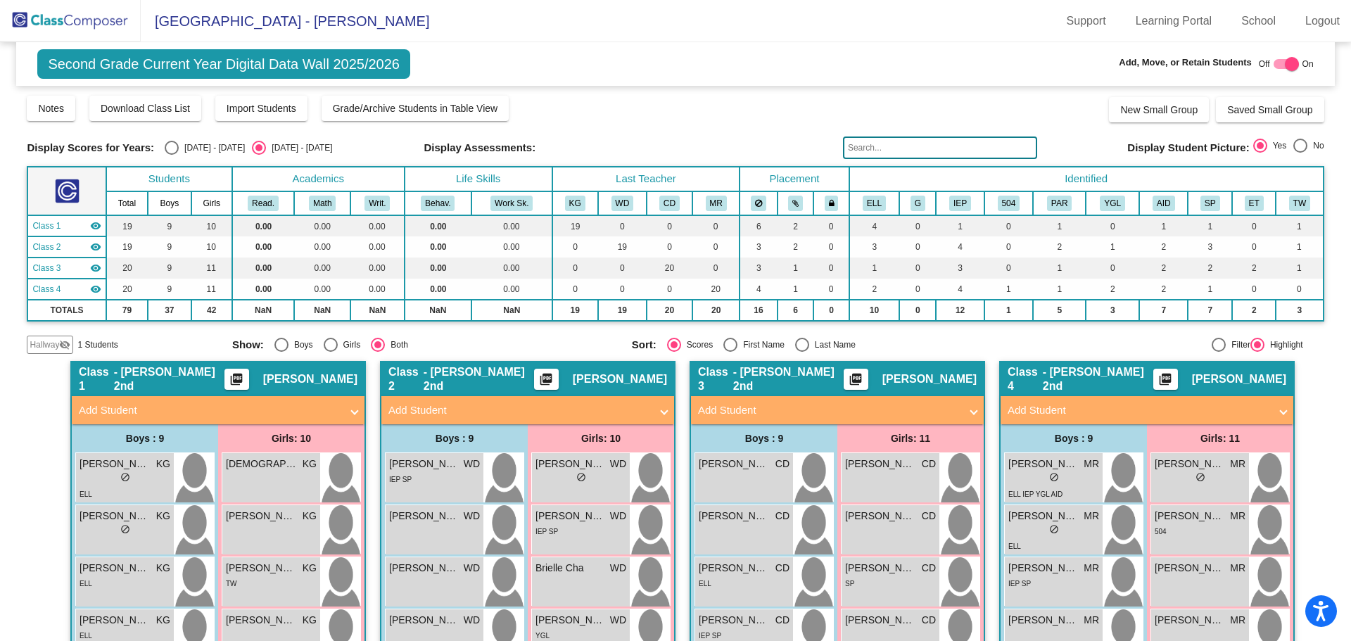
click at [61, 345] on mat-icon "visibility_off" at bounding box center [64, 344] width 11 height 11
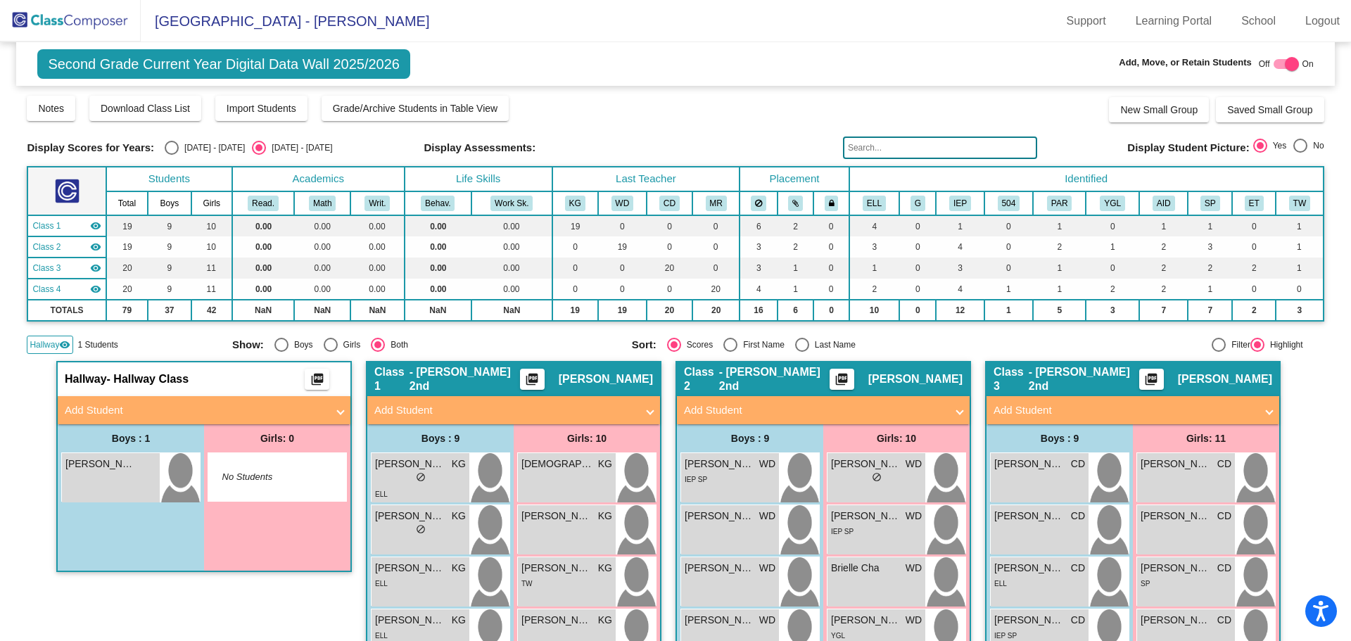
click at [97, 21] on img at bounding box center [70, 21] width 141 height 42
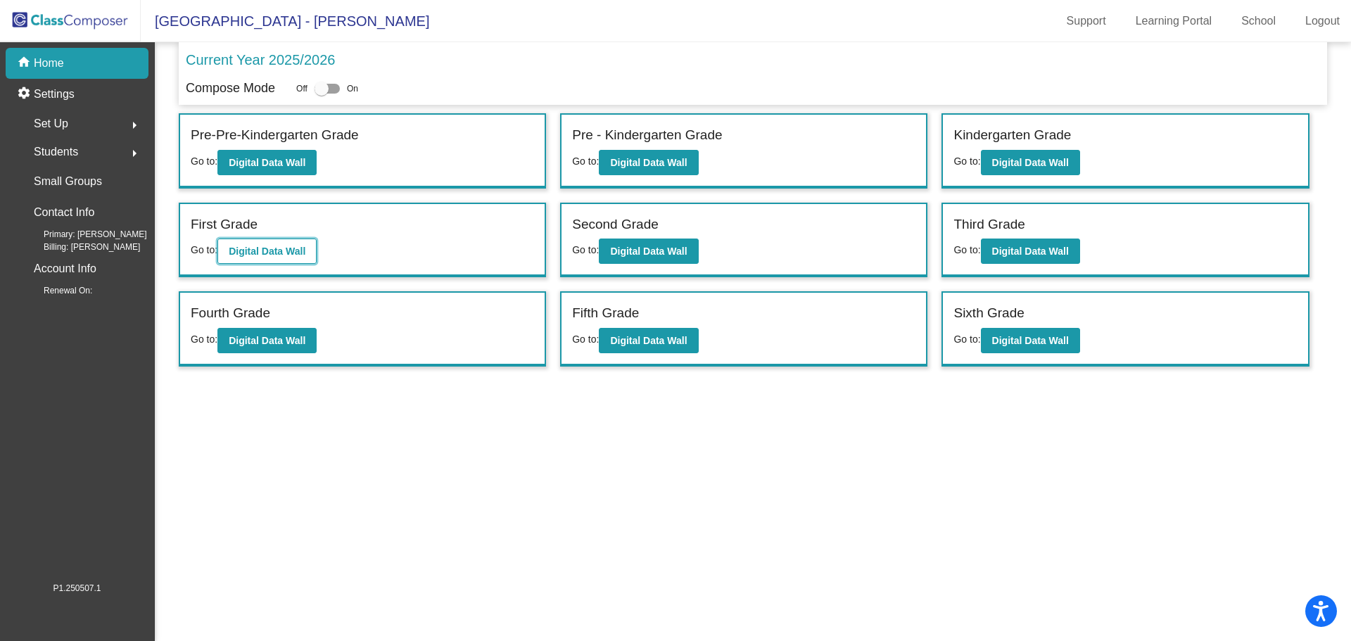
click at [298, 251] on b "Digital Data Wall" at bounding box center [267, 251] width 77 height 11
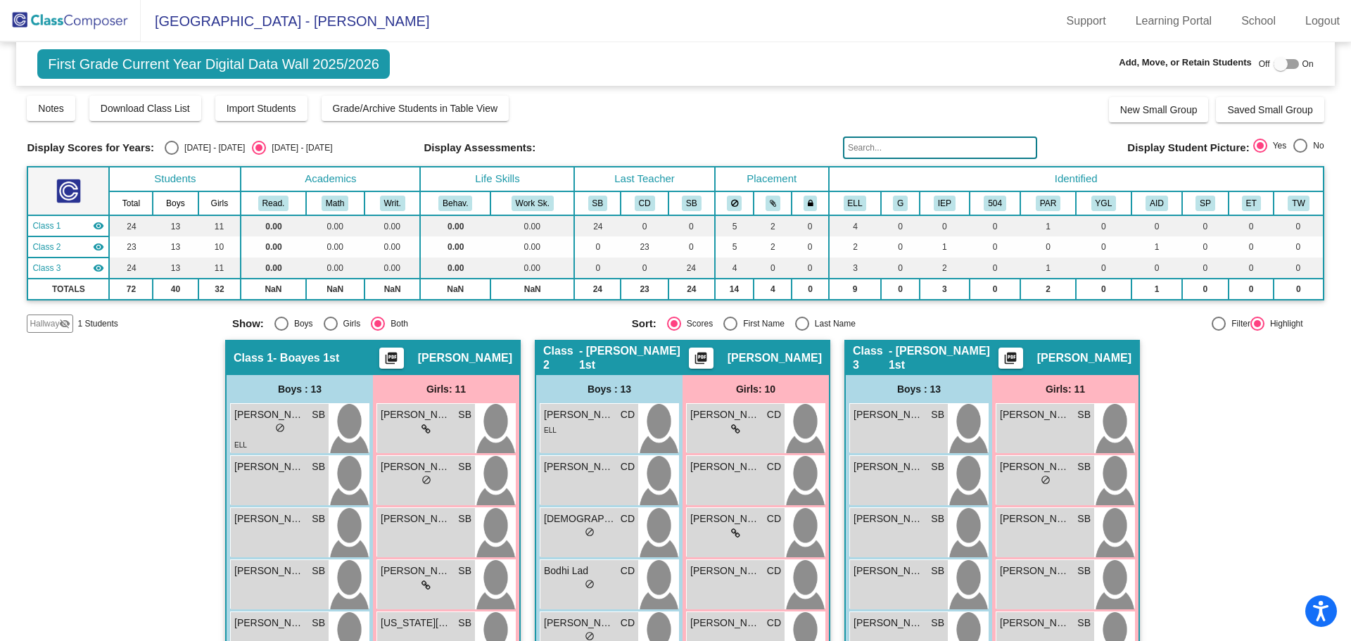
click at [62, 324] on mat-icon "visibility_off" at bounding box center [64, 323] width 11 height 11
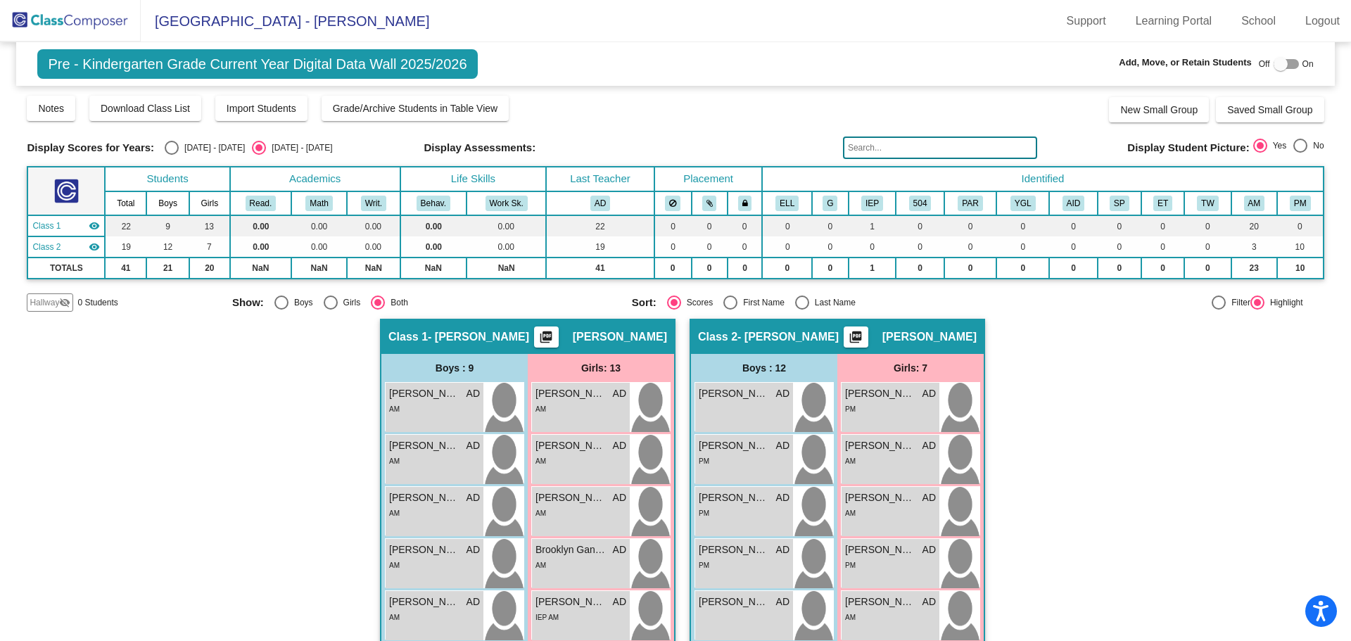
click at [73, 18] on img at bounding box center [70, 21] width 141 height 42
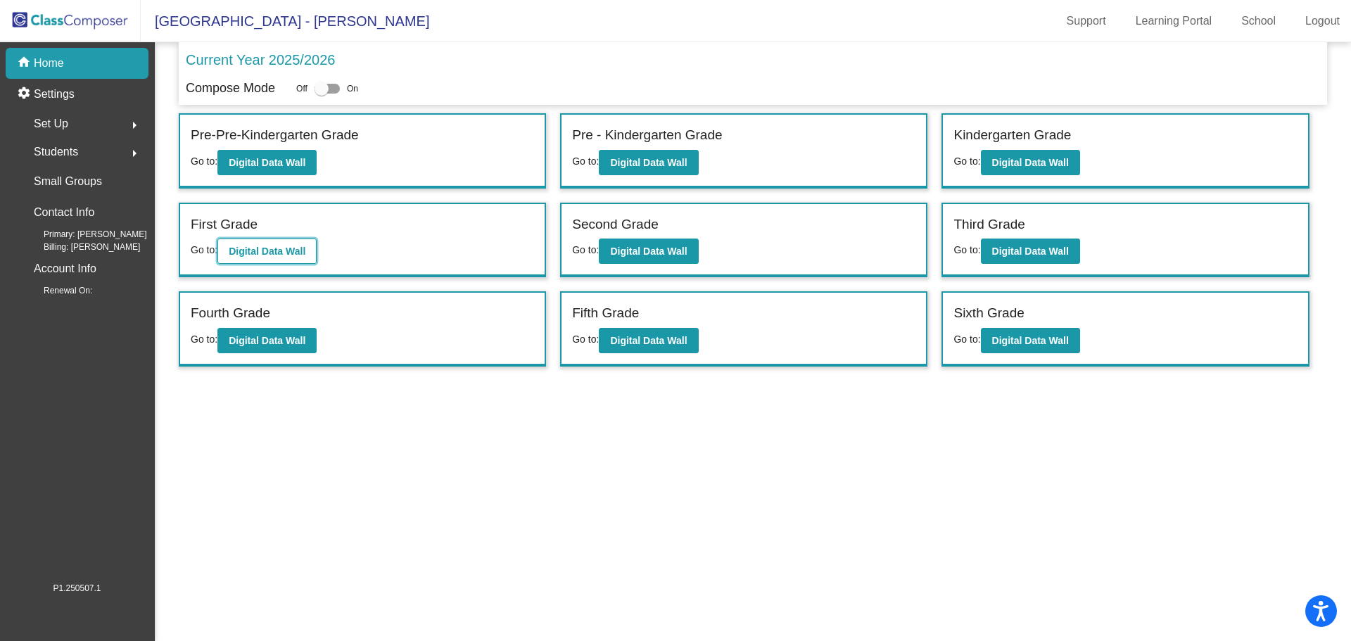
click at [266, 251] on b "Digital Data Wall" at bounding box center [267, 251] width 77 height 11
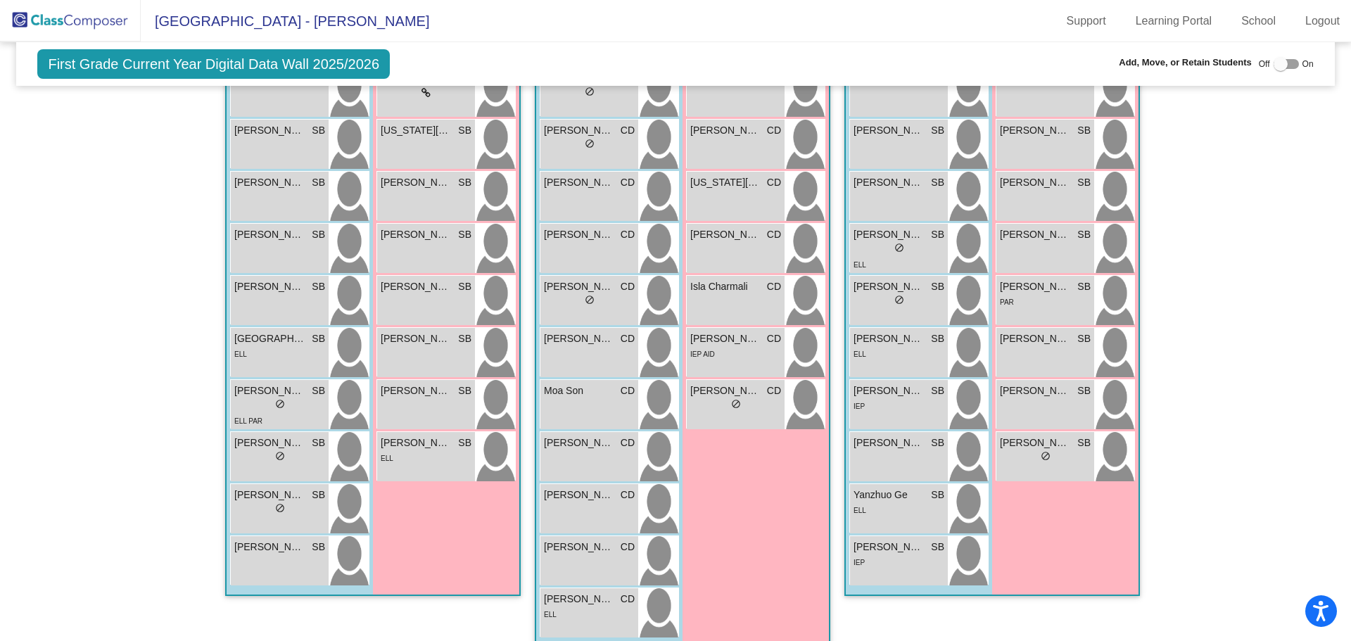
scroll to position [514, 0]
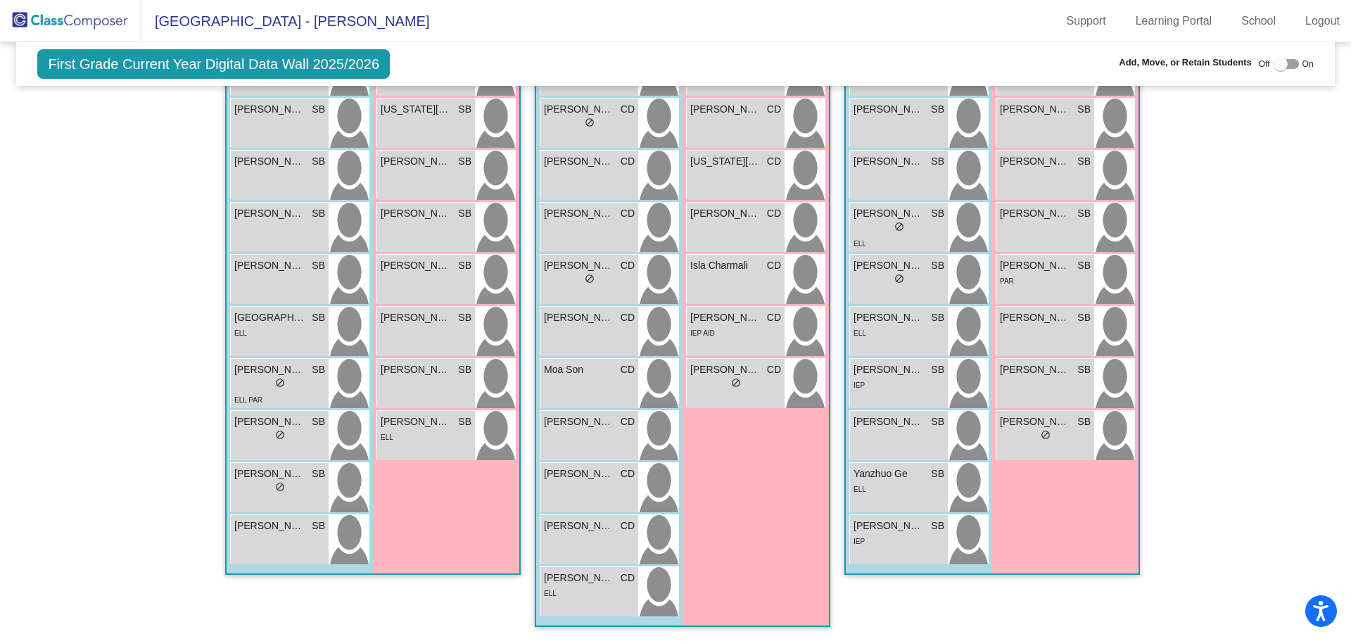
click at [84, 18] on img at bounding box center [70, 21] width 141 height 42
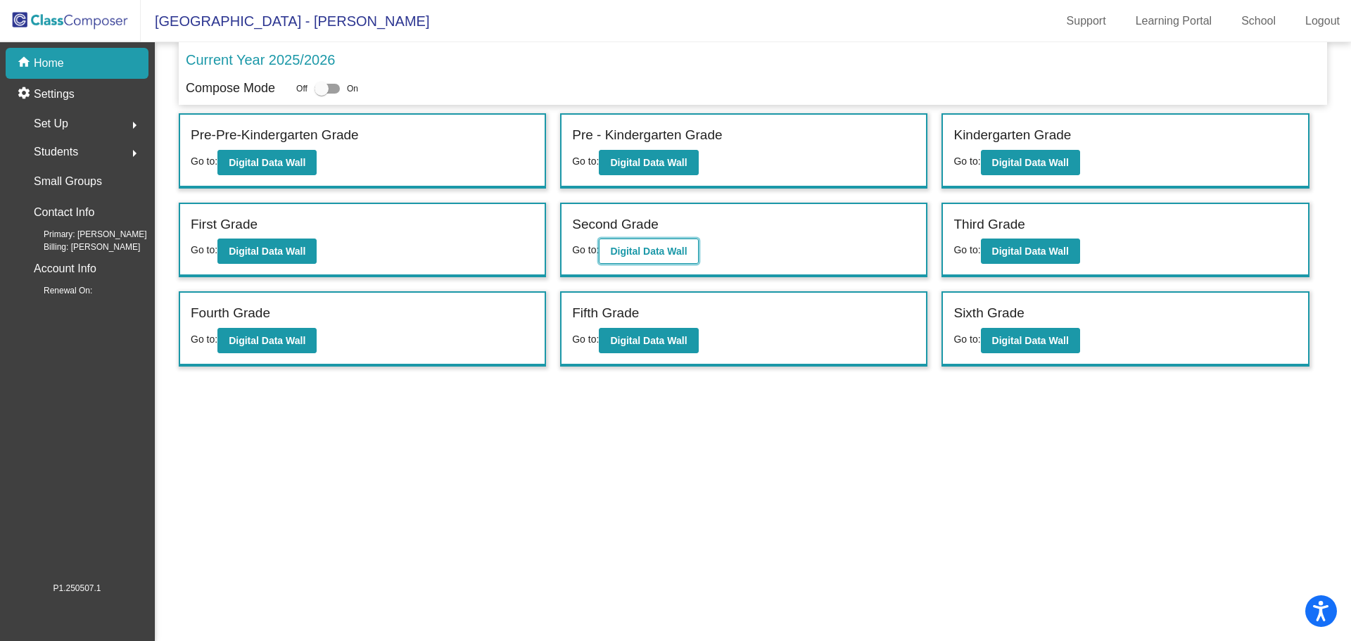
click at [667, 247] on b "Digital Data Wall" at bounding box center [648, 251] width 77 height 11
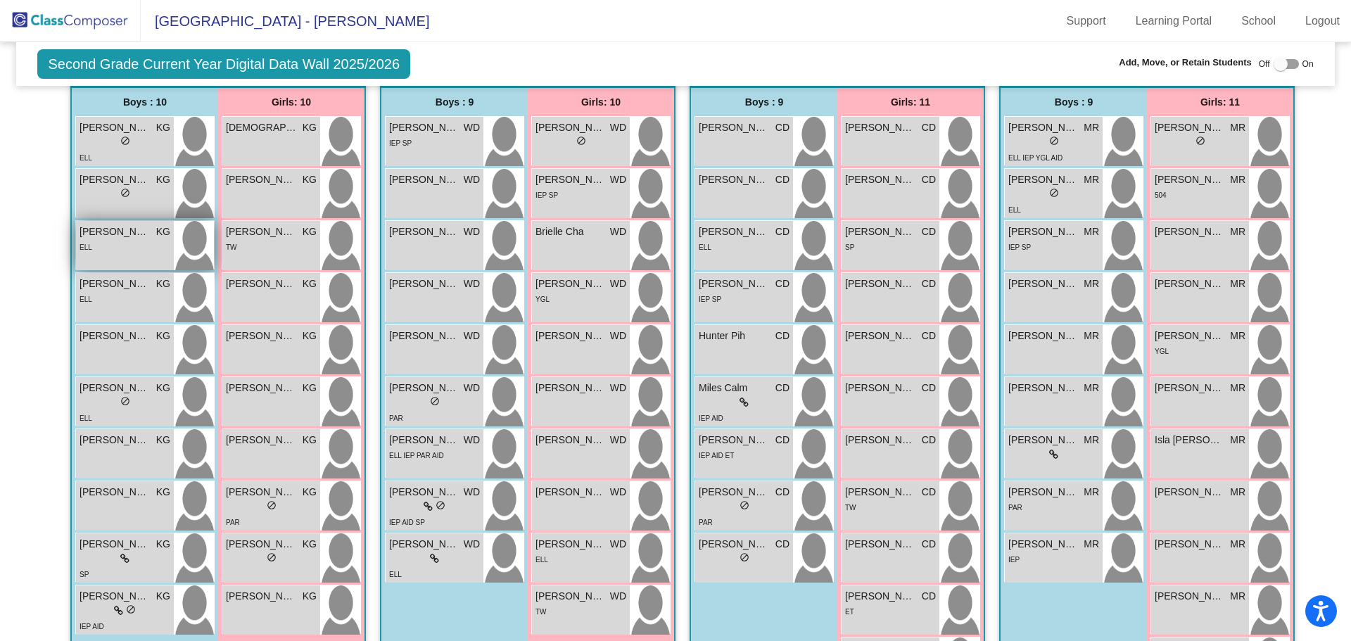
scroll to position [379, 0]
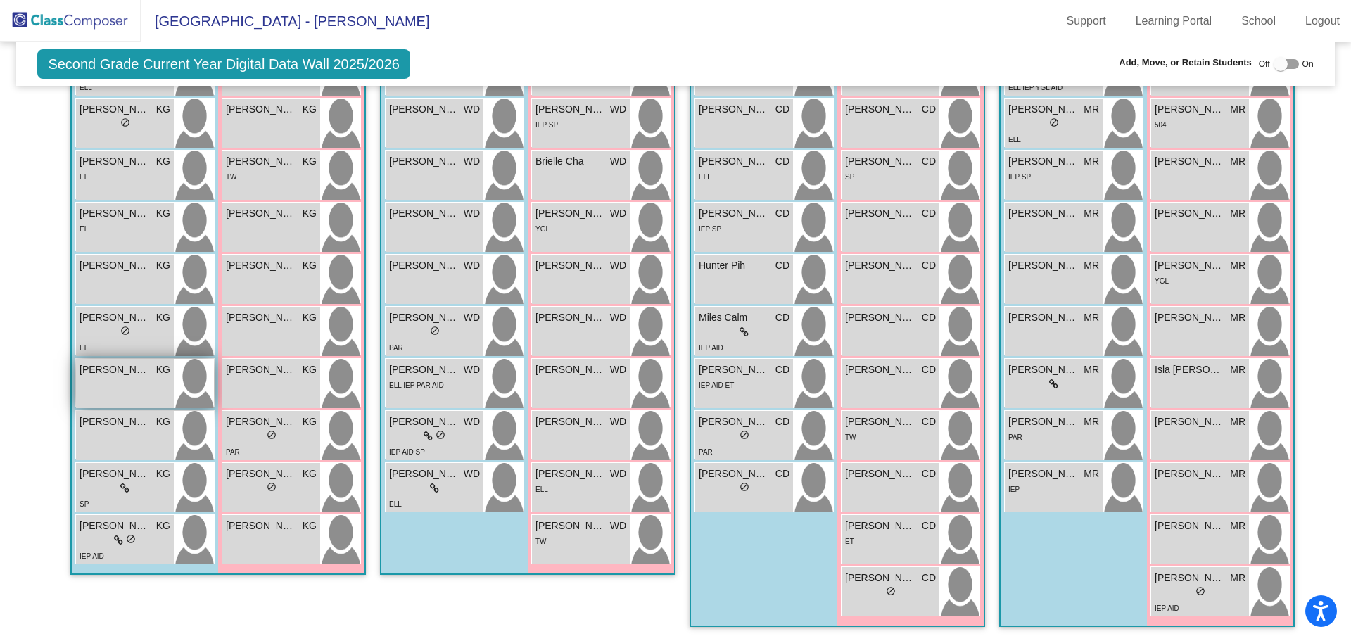
click at [122, 383] on div "Kevork Aposhian KG lock do_not_disturb_alt" at bounding box center [125, 383] width 98 height 49
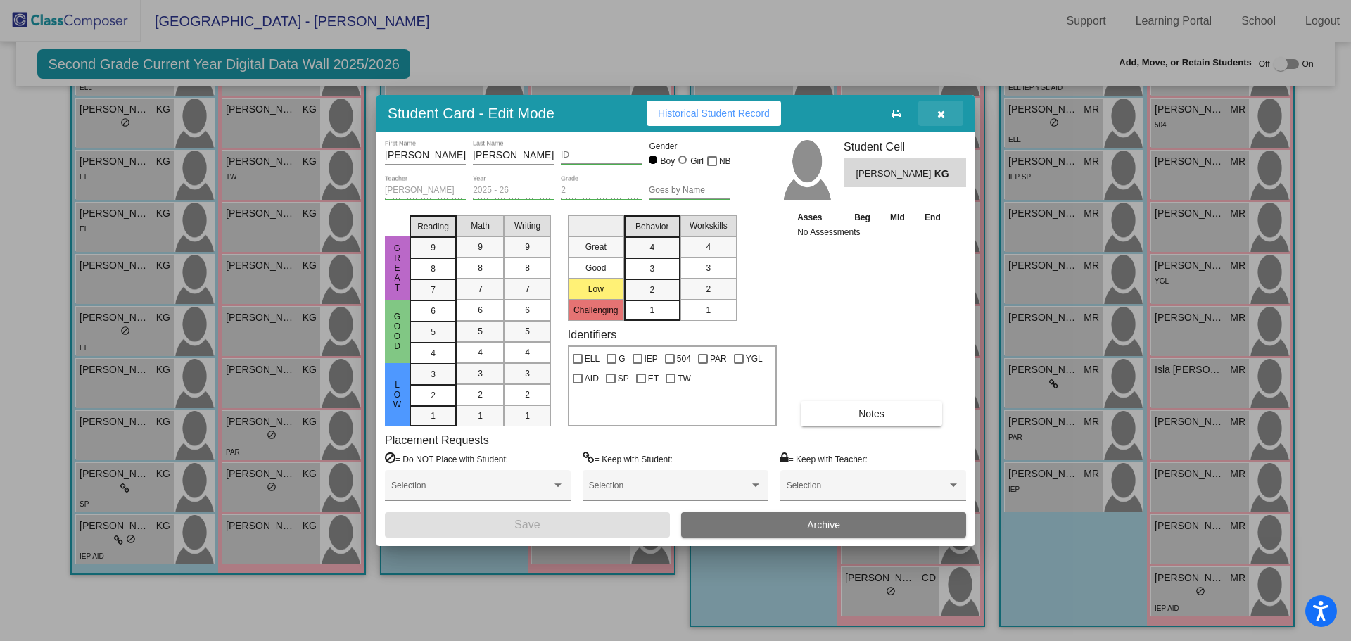
click at [943, 110] on icon "button" at bounding box center [942, 114] width 8 height 10
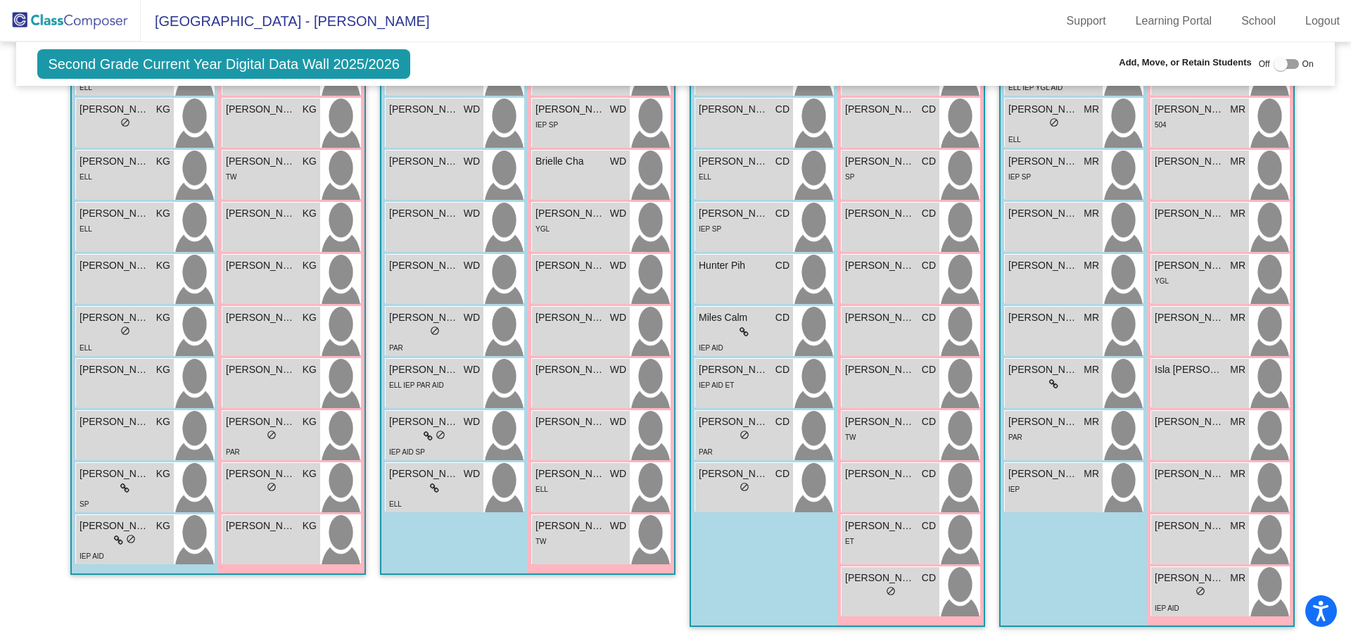
click at [77, 14] on img at bounding box center [70, 21] width 141 height 42
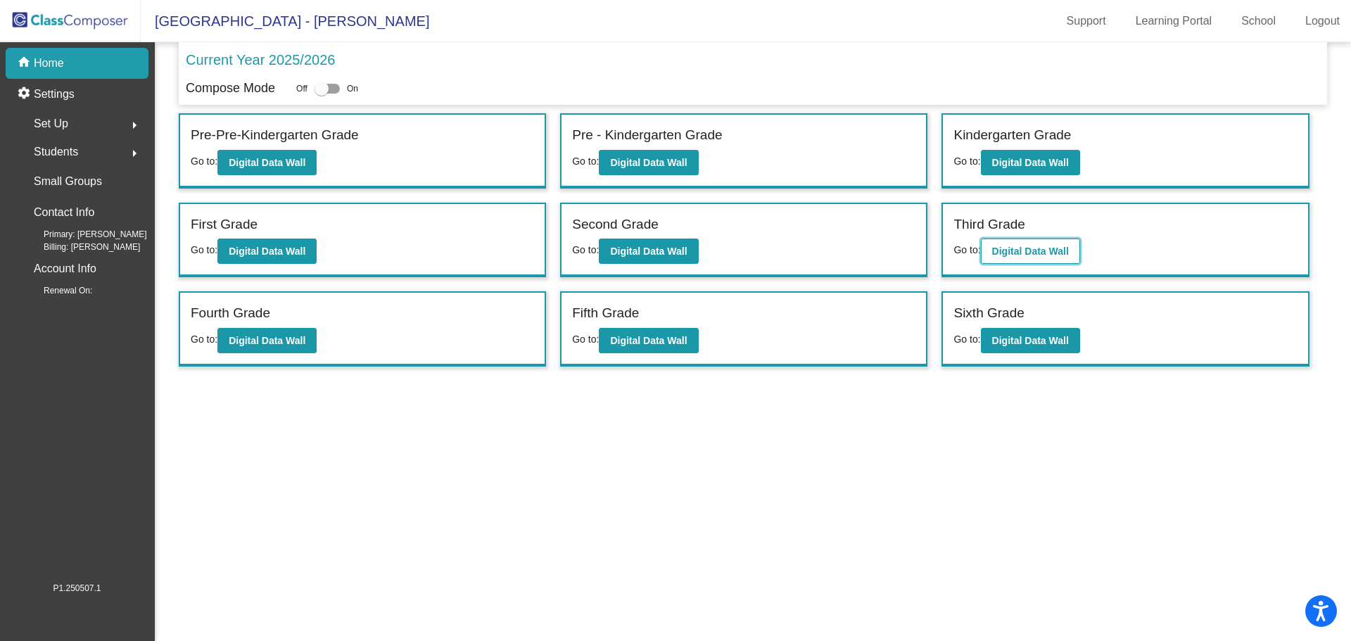
click at [1059, 249] on b "Digital Data Wall" at bounding box center [1031, 251] width 77 height 11
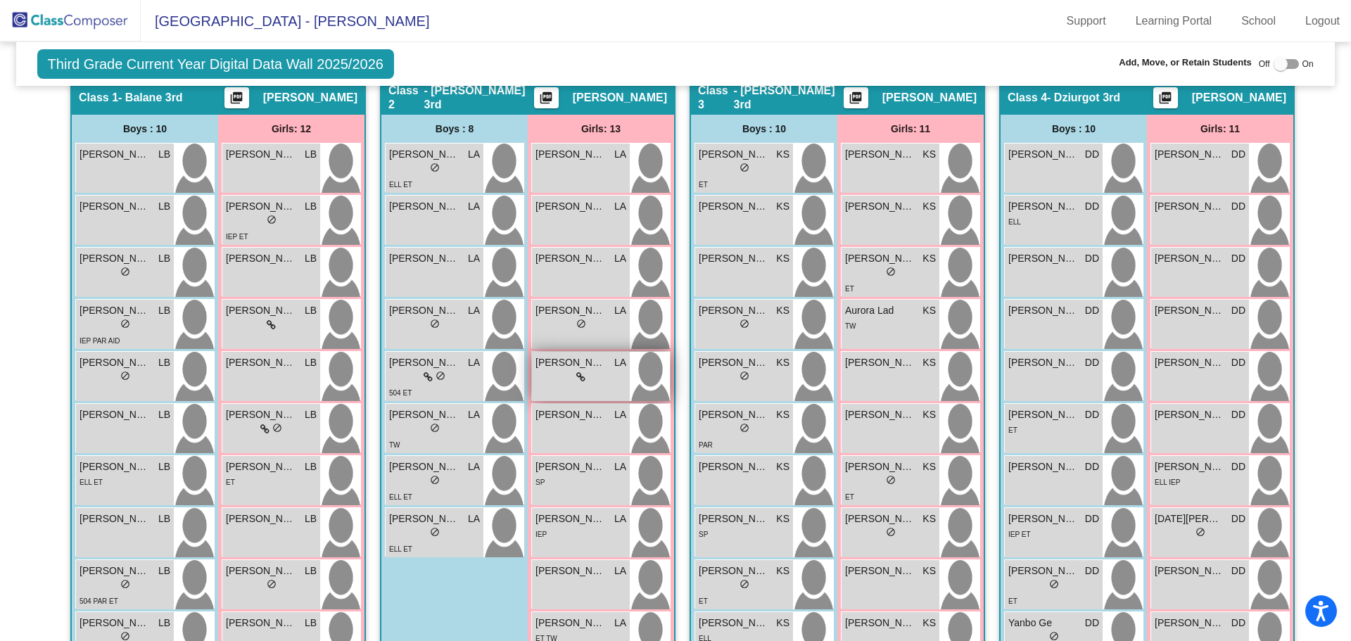
scroll to position [483, 0]
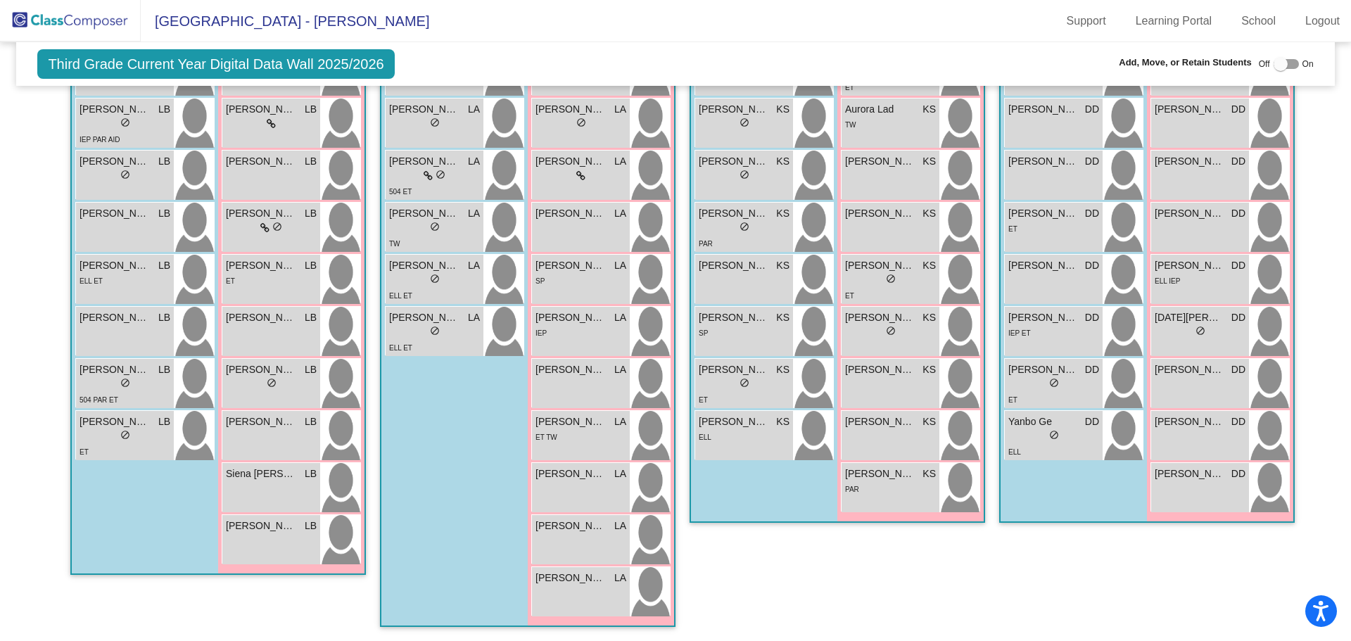
click at [68, 18] on img at bounding box center [70, 21] width 141 height 42
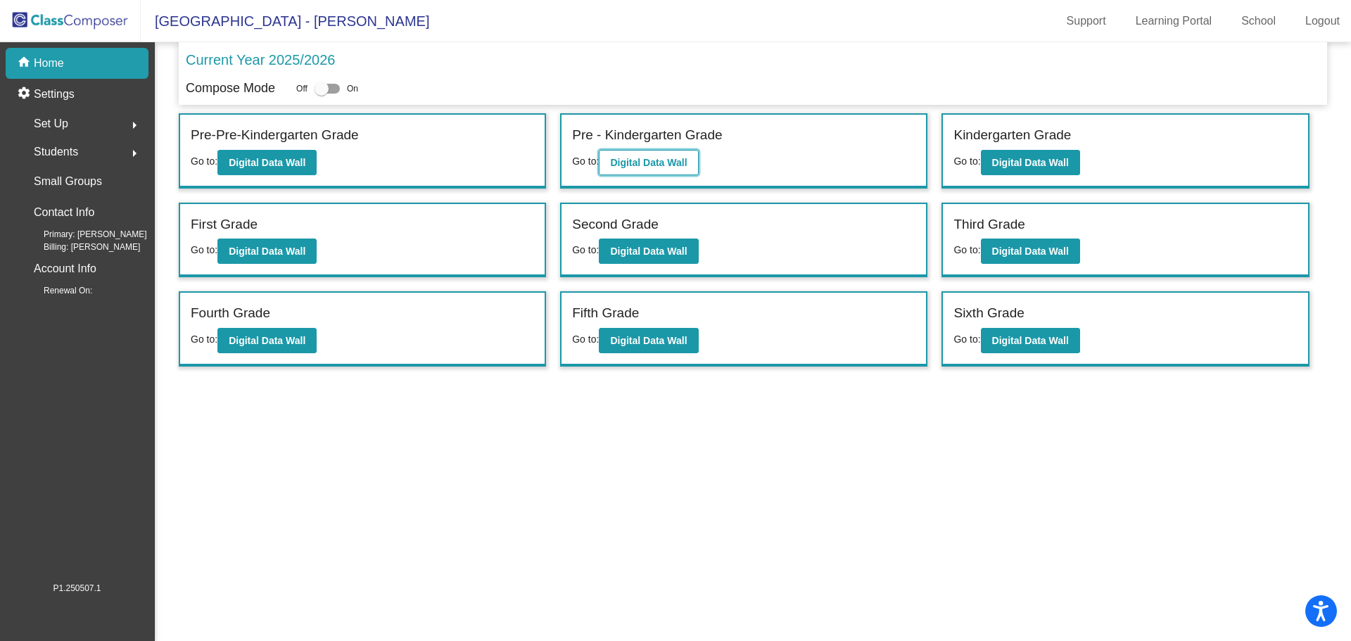
click at [669, 160] on b "Digital Data Wall" at bounding box center [648, 162] width 77 height 11
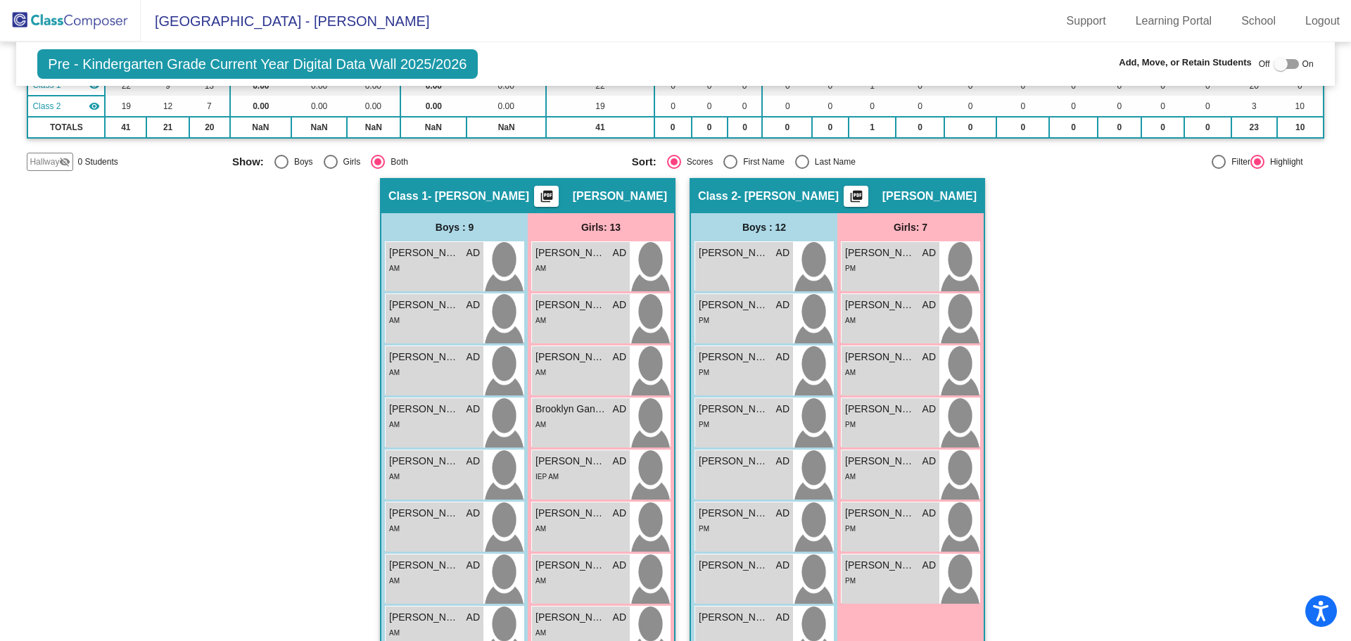
scroll to position [70, 0]
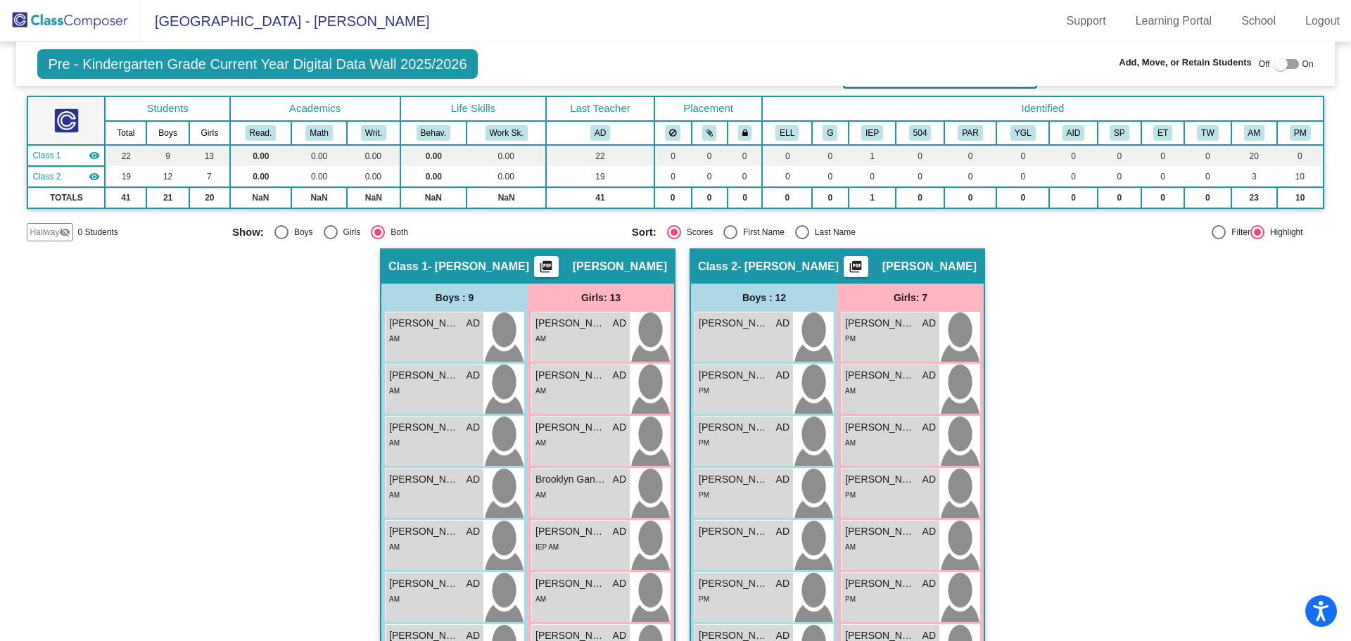
click at [1274, 65] on div at bounding box center [1281, 64] width 14 height 14
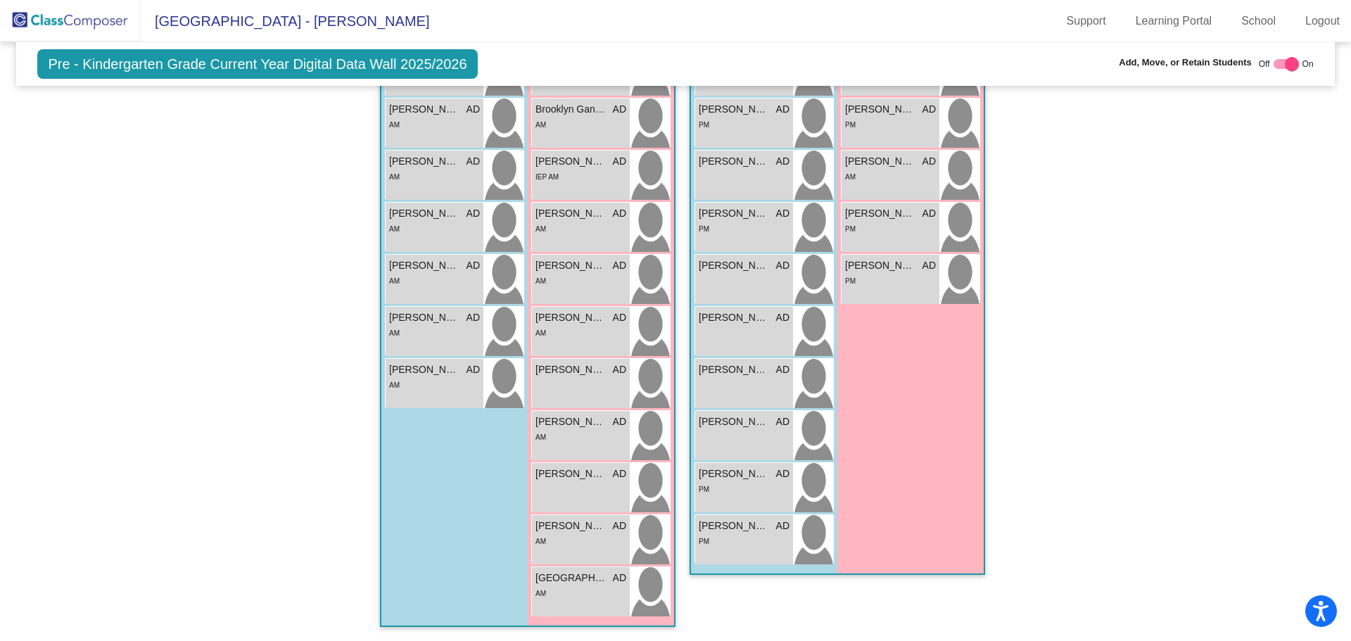
scroll to position [117, 0]
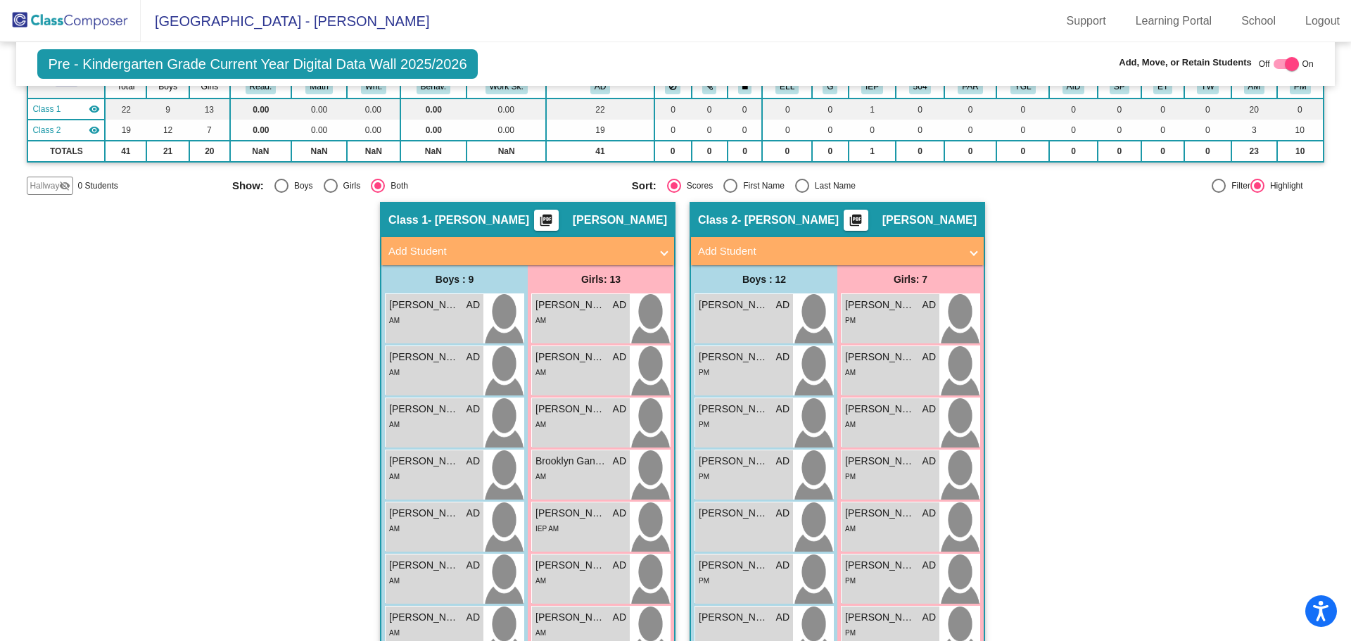
click at [1286, 65] on div at bounding box center [1292, 64] width 14 height 14
checkbox input "false"
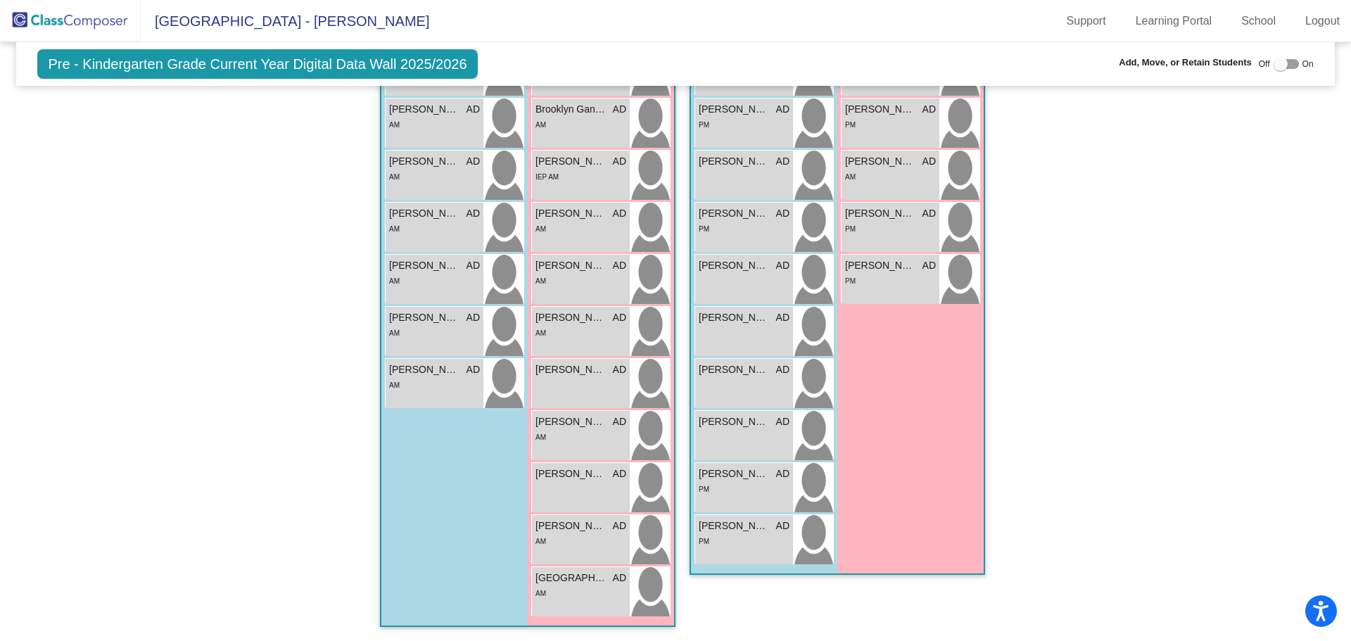
scroll to position [229, 0]
